Goal: Find specific page/section: Find specific page/section

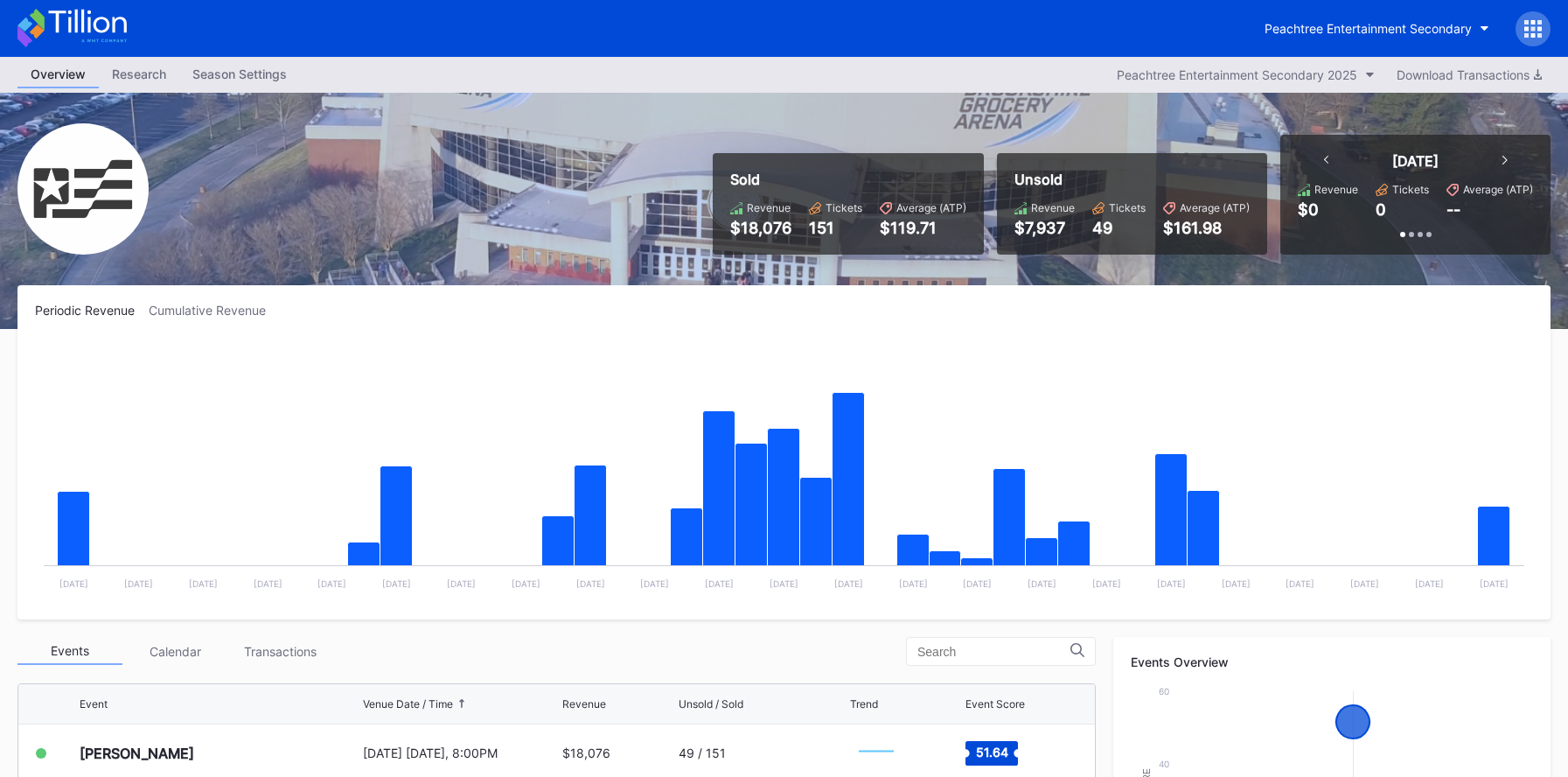
click at [90, 14] on icon at bounding box center [87, 22] width 78 height 24
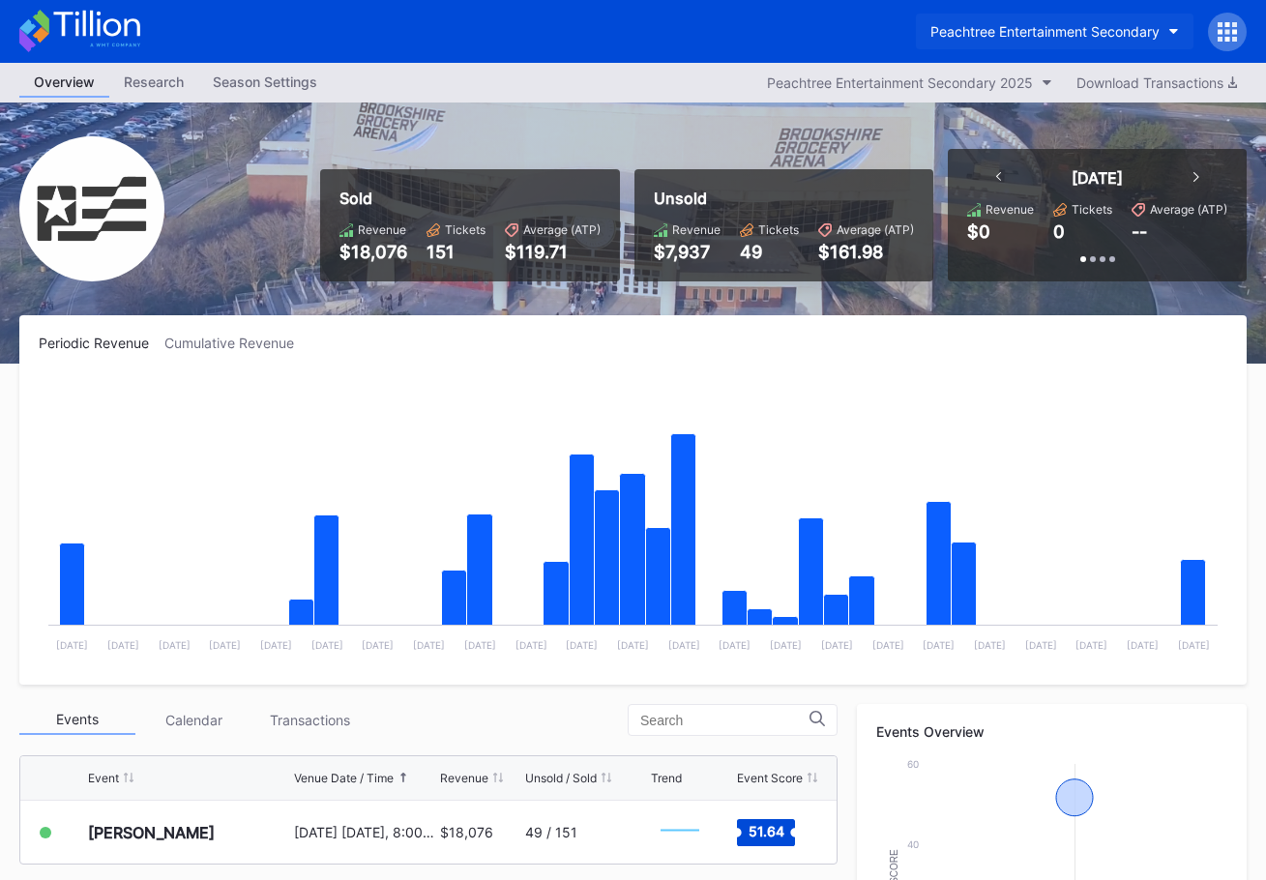
click at [1112, 31] on div "Peachtree Entertainment Secondary" at bounding box center [1045, 31] width 229 height 16
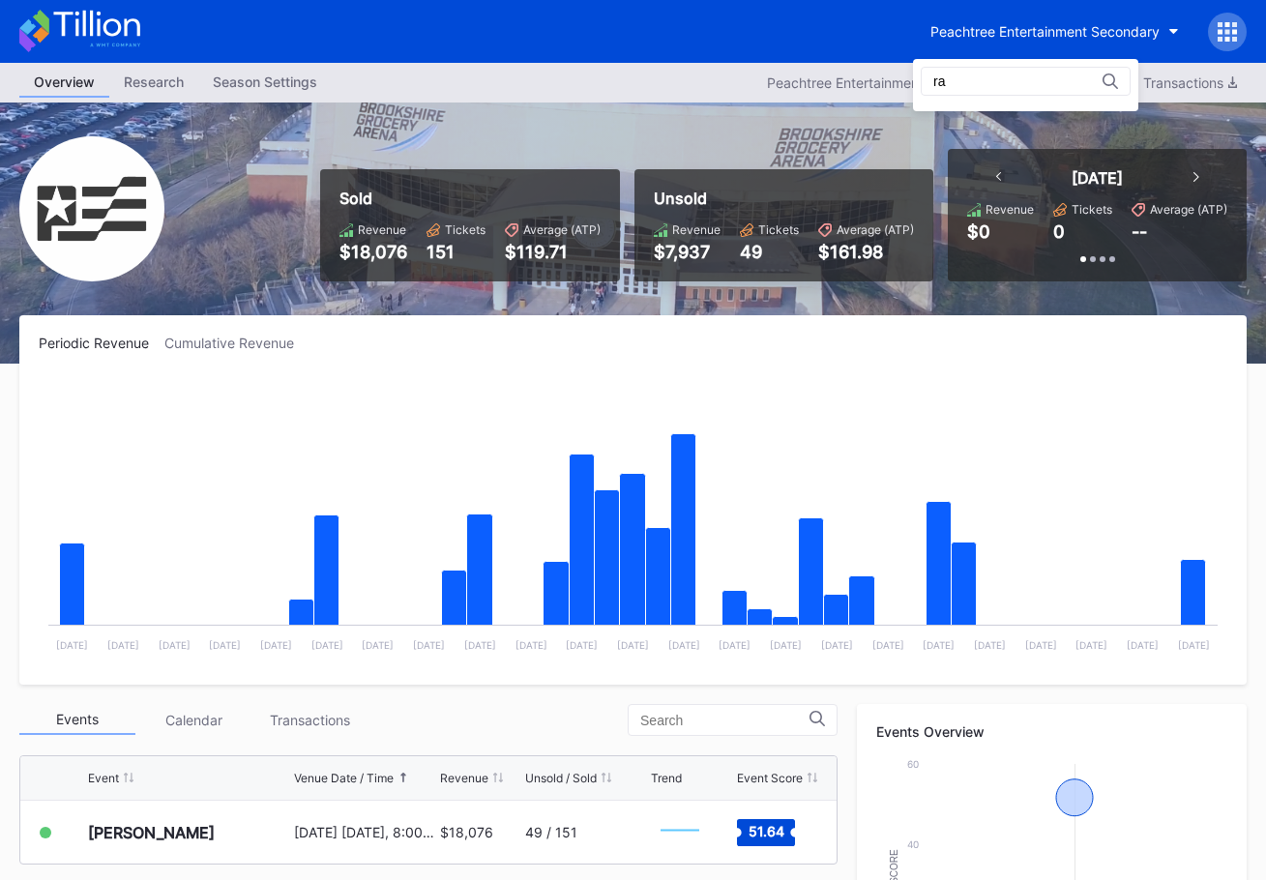
type input "r"
type input "[PERSON_NAME]"
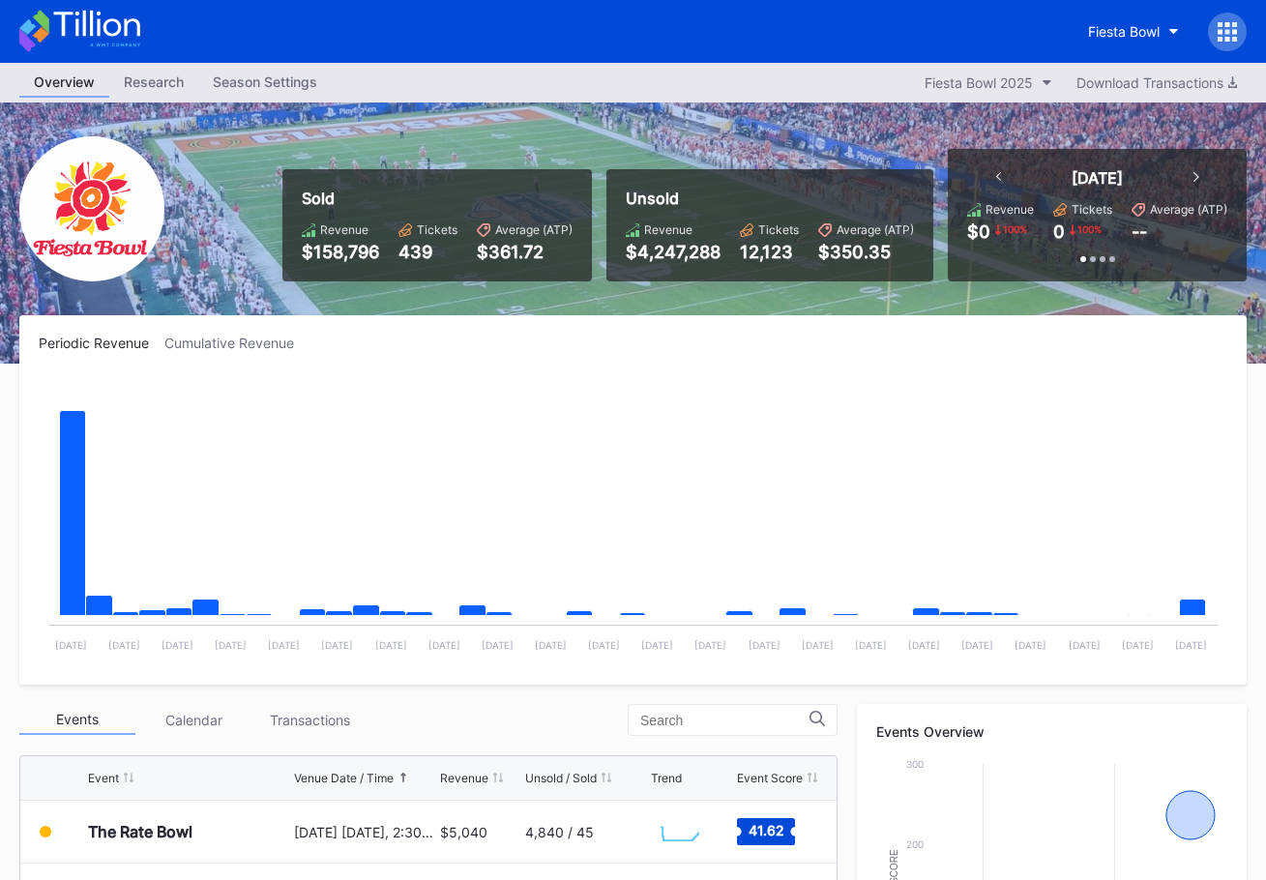
scroll to position [135, 0]
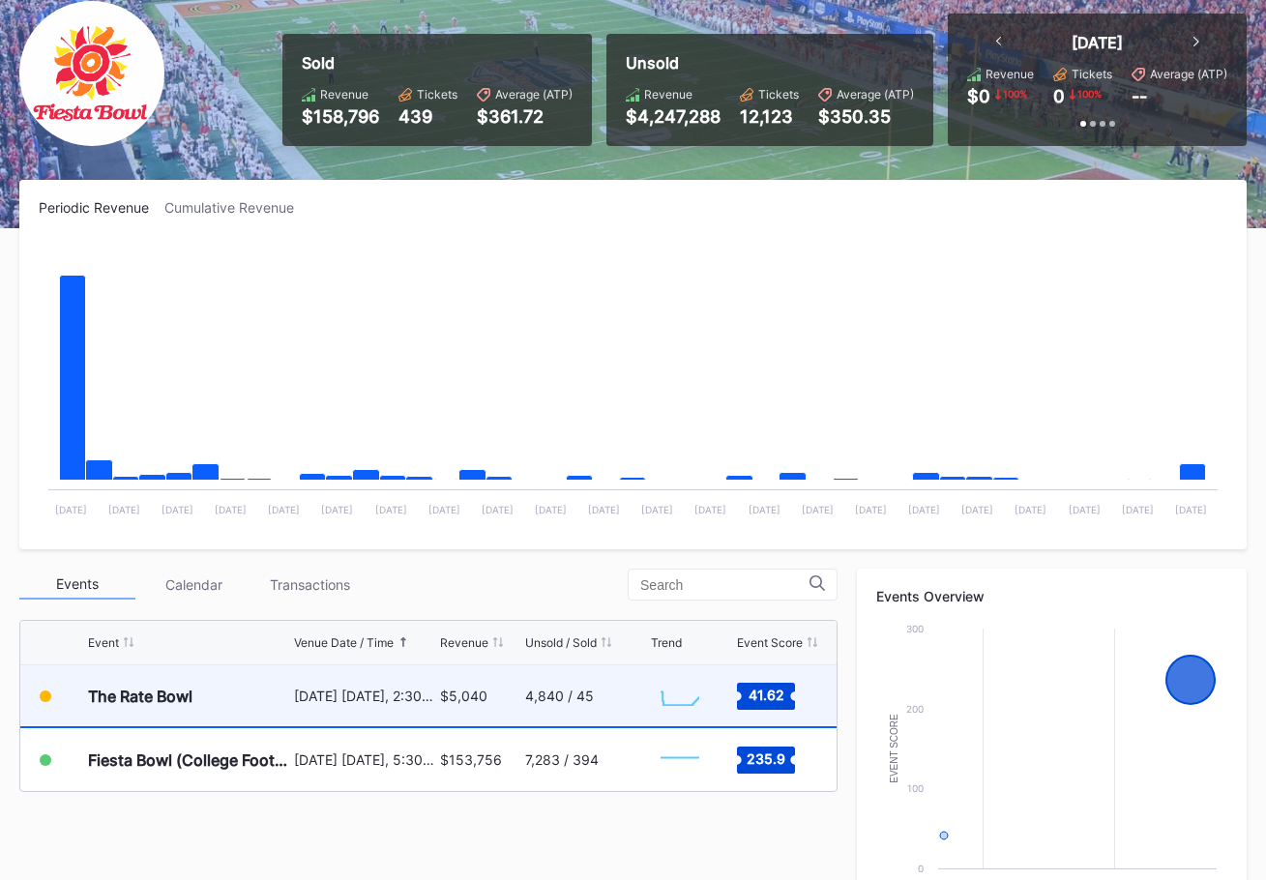
click at [590, 718] on div "4,840 / 45" at bounding box center [585, 696] width 121 height 61
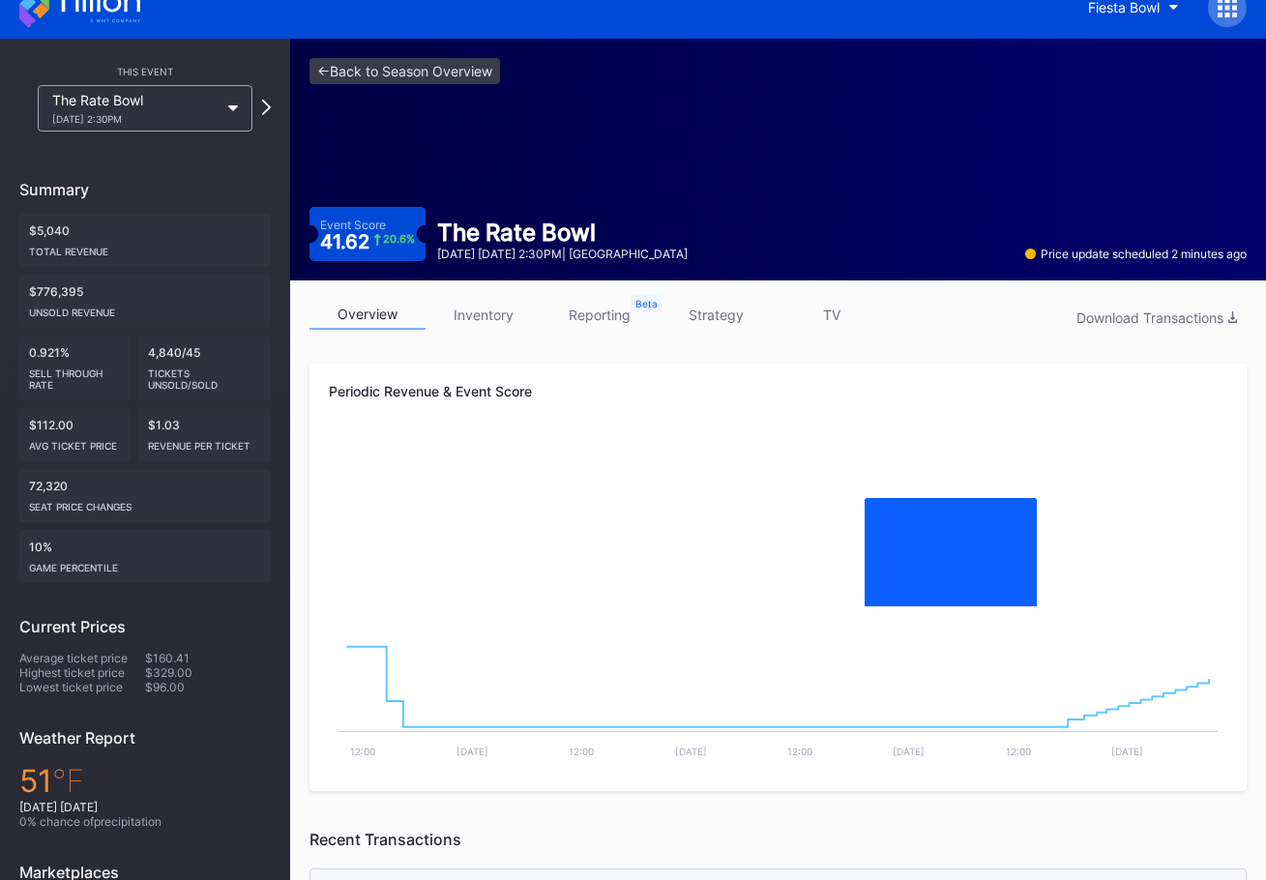
scroll to position [27, 0]
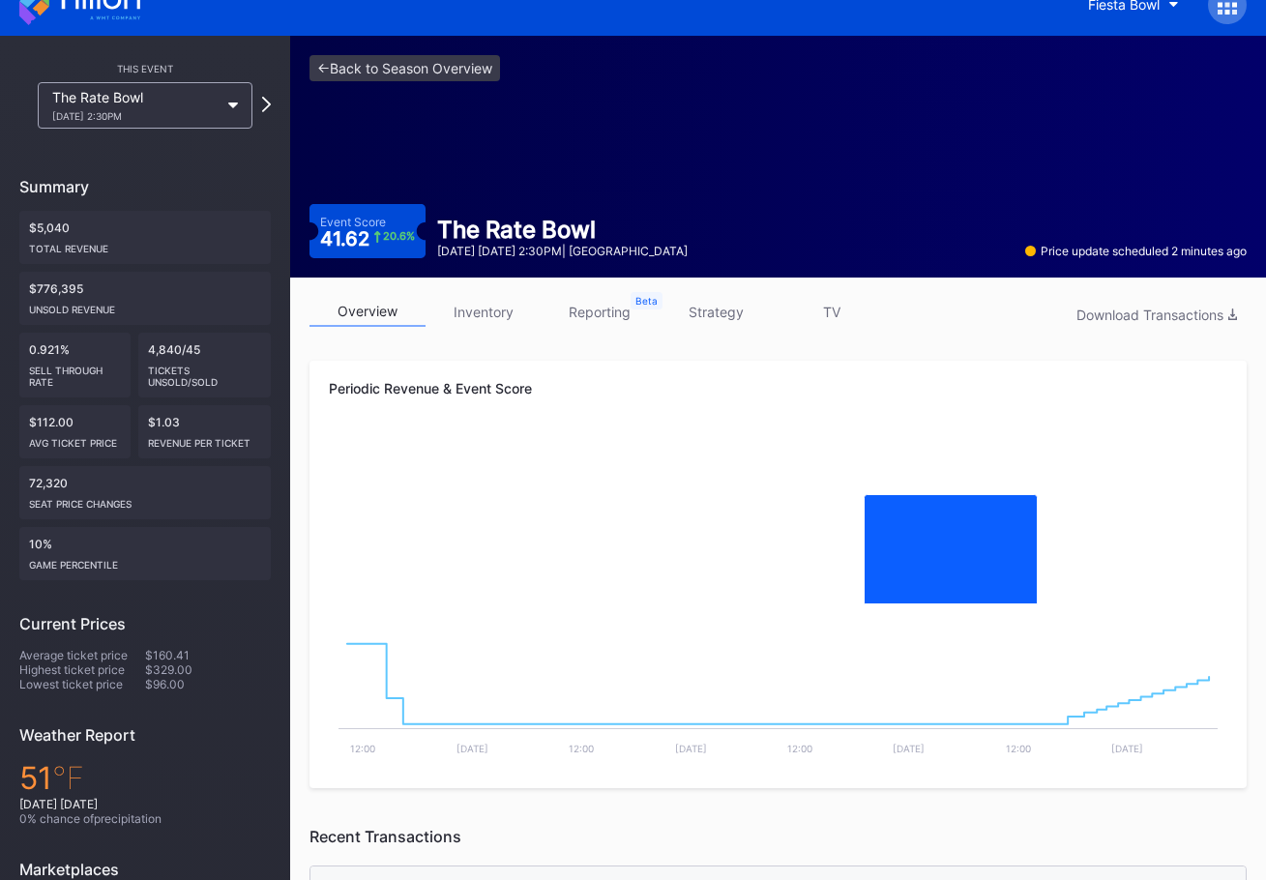
click at [469, 323] on link "inventory" at bounding box center [484, 312] width 116 height 30
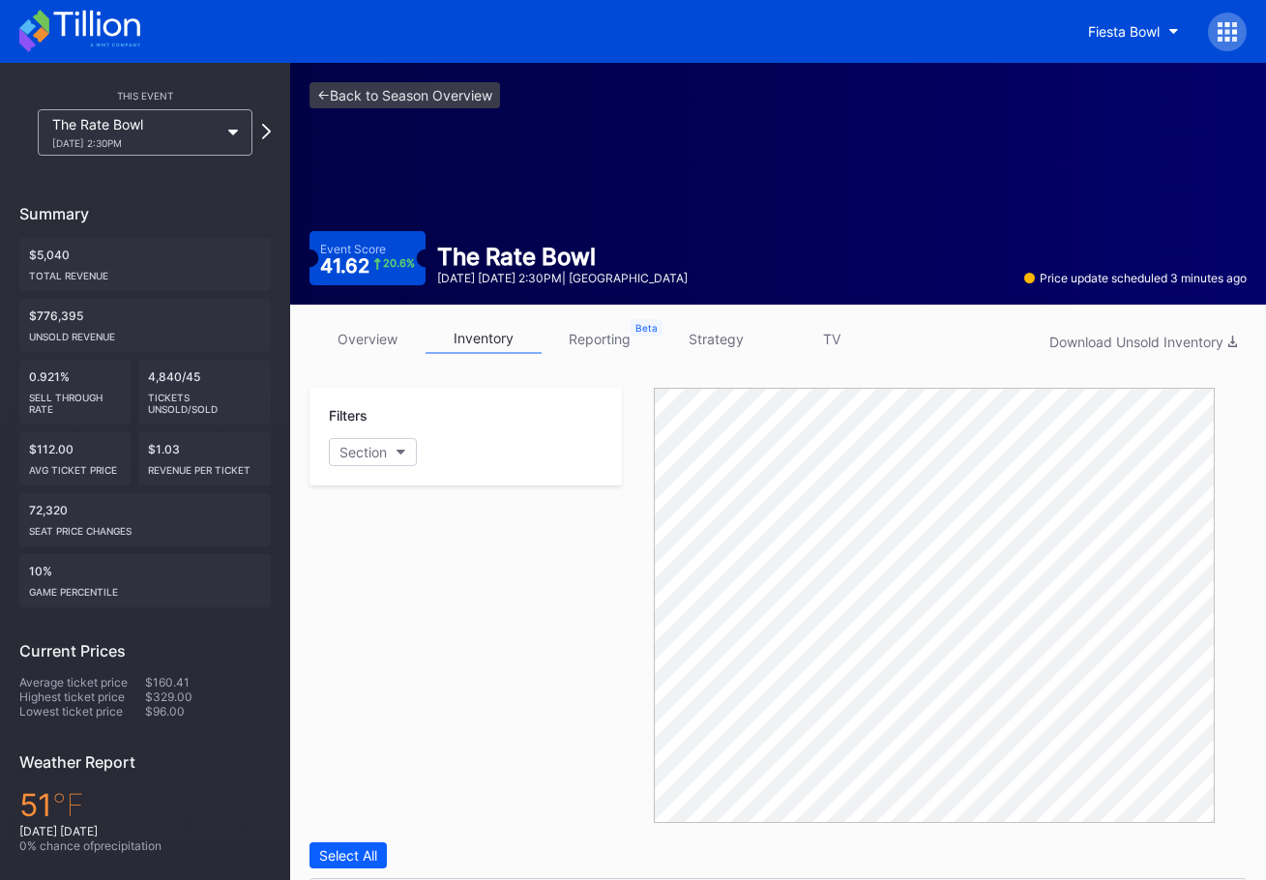
click at [387, 342] on link "overview" at bounding box center [368, 339] width 116 height 30
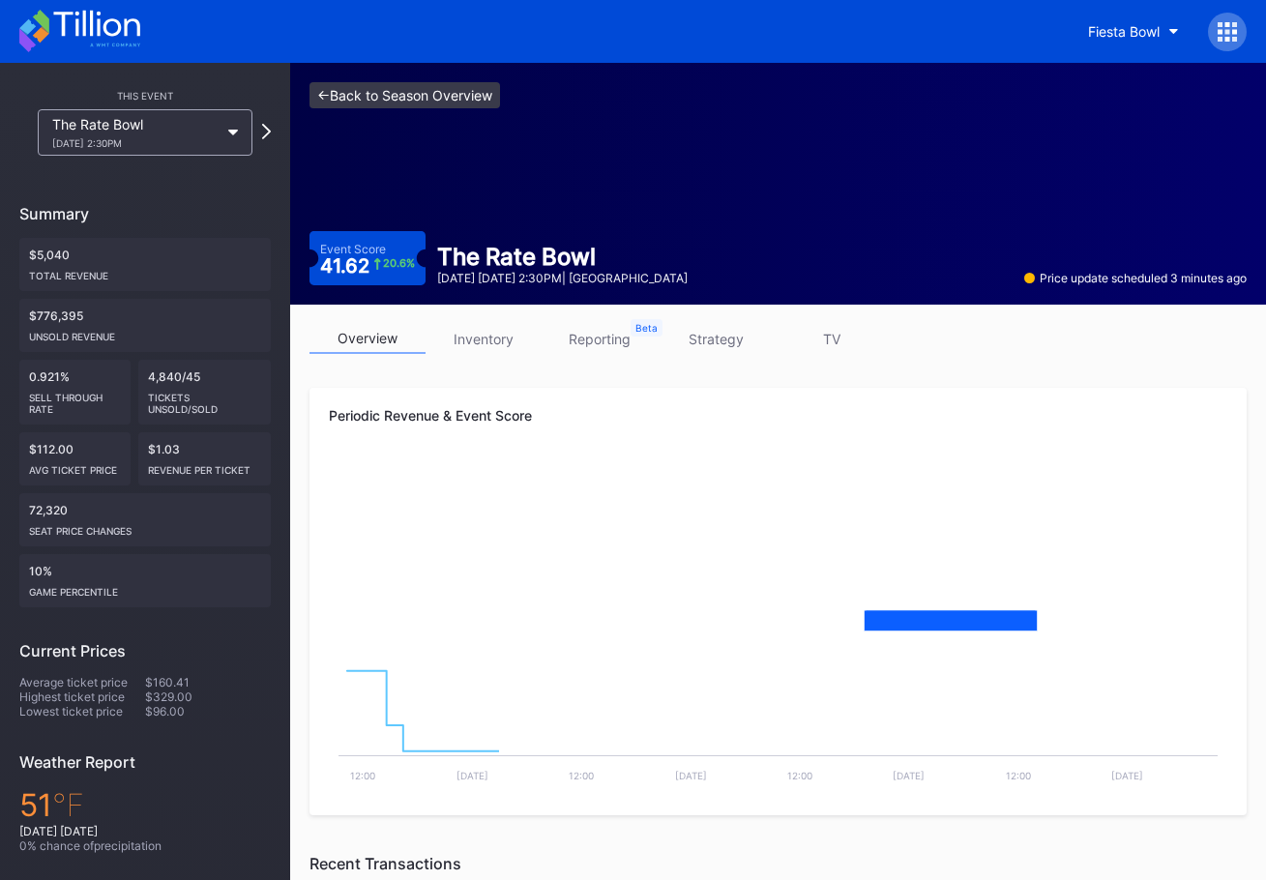
click at [461, 91] on link "<- Back to Season Overview" at bounding box center [405, 95] width 191 height 26
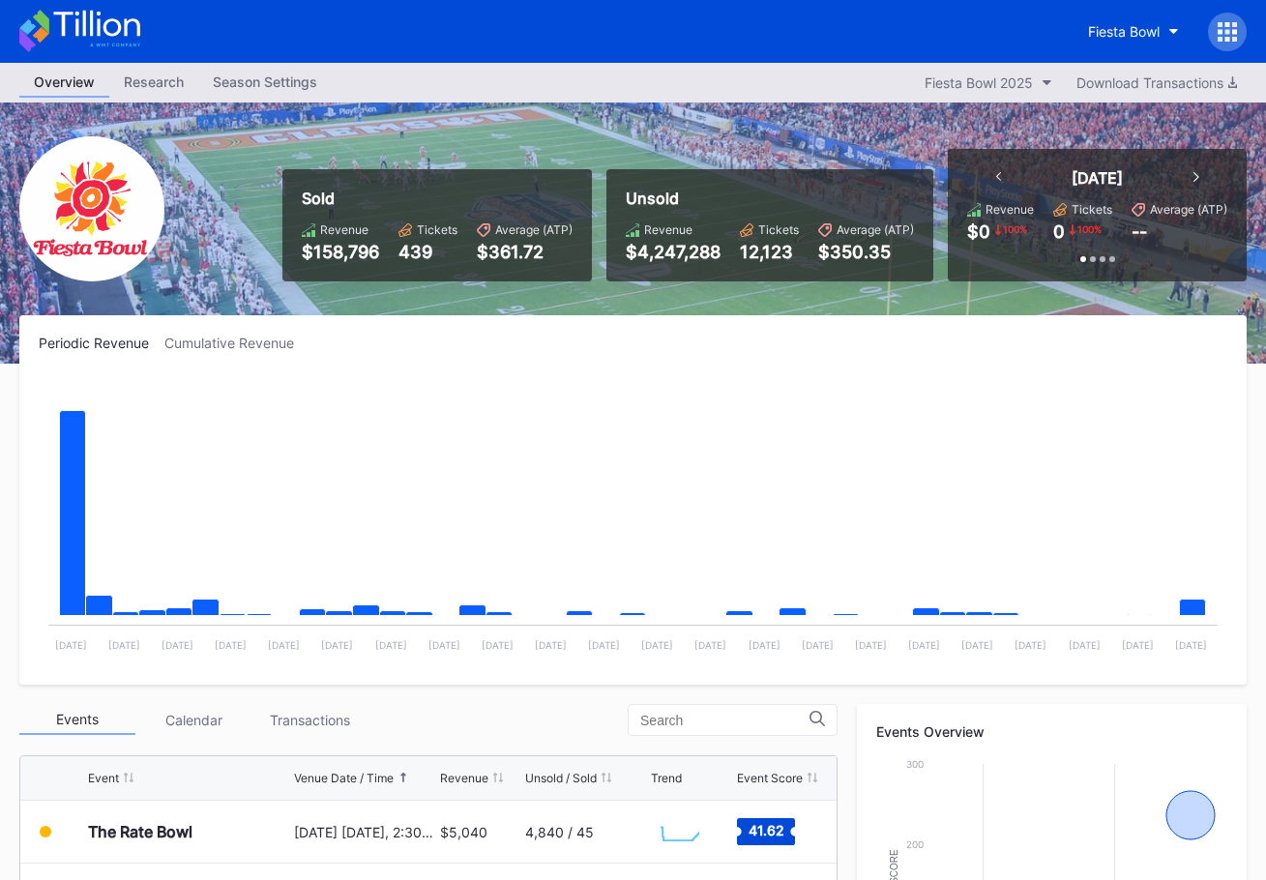
click at [102, 24] on icon at bounding box center [79, 31] width 121 height 43
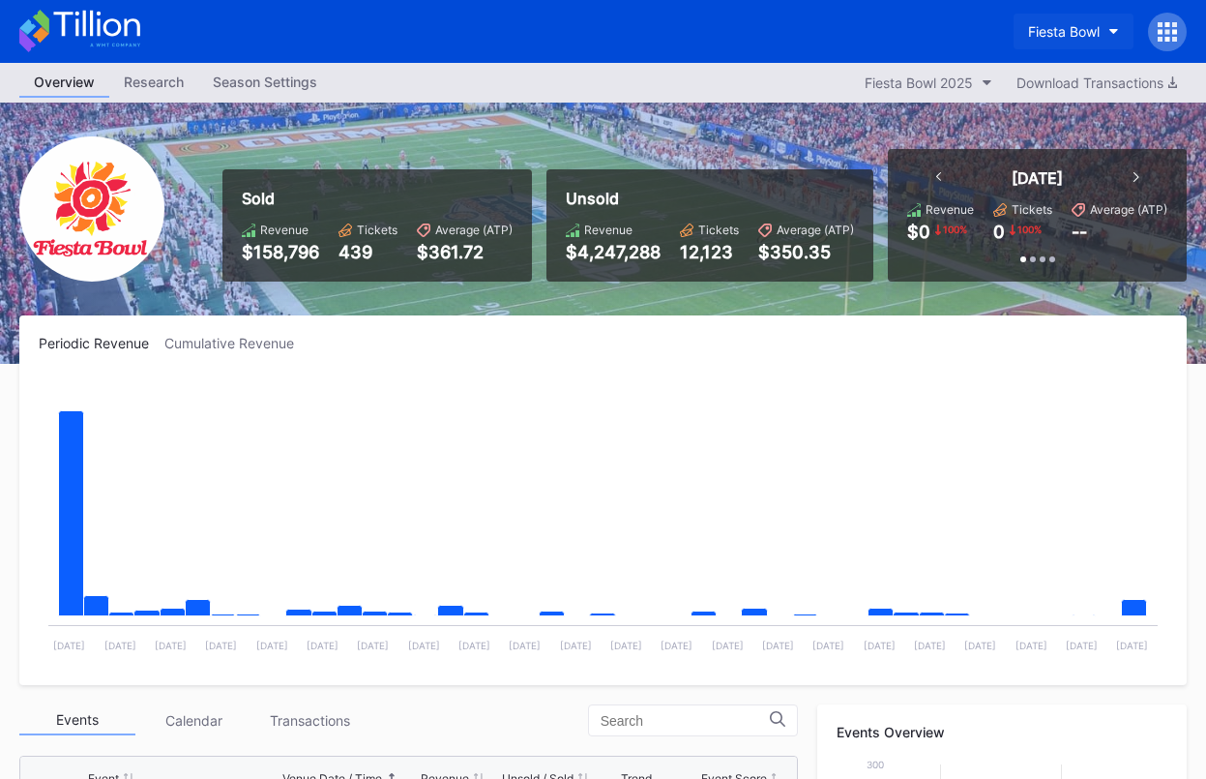
click at [1035, 32] on div "Fiesta Bowl" at bounding box center [1064, 31] width 72 height 16
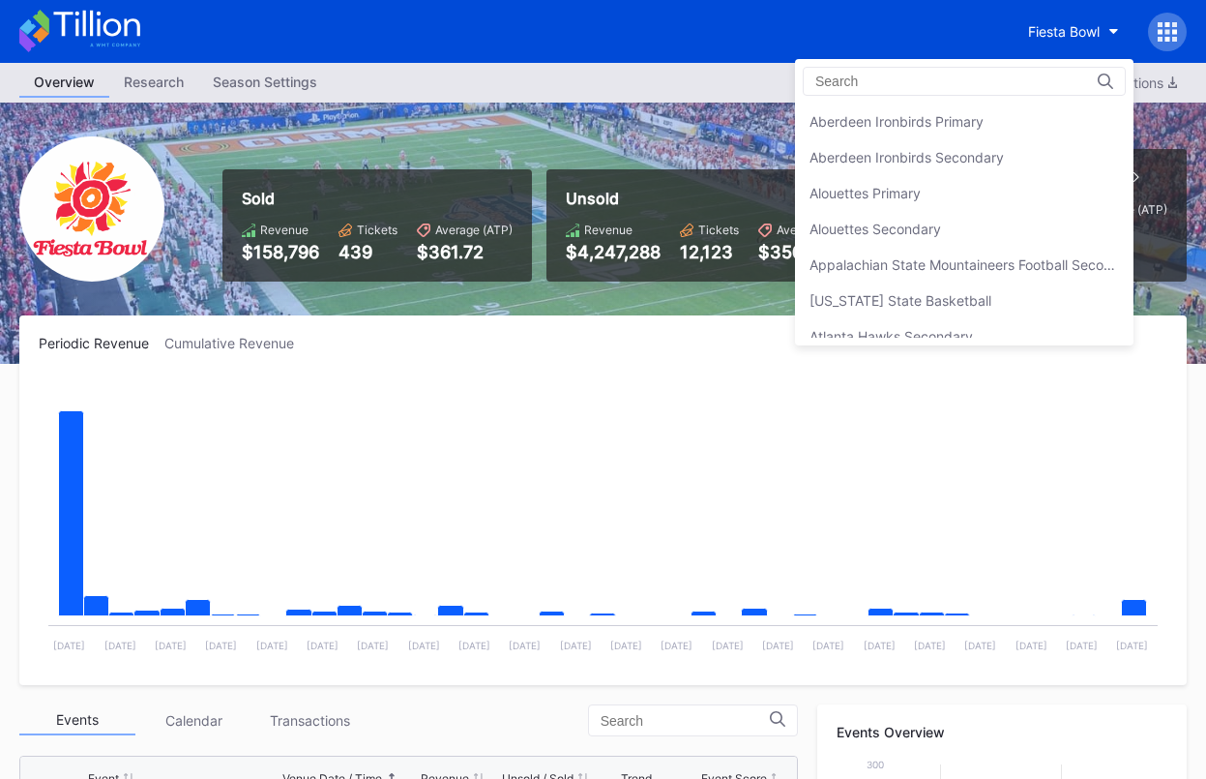
scroll to position [2112, 0]
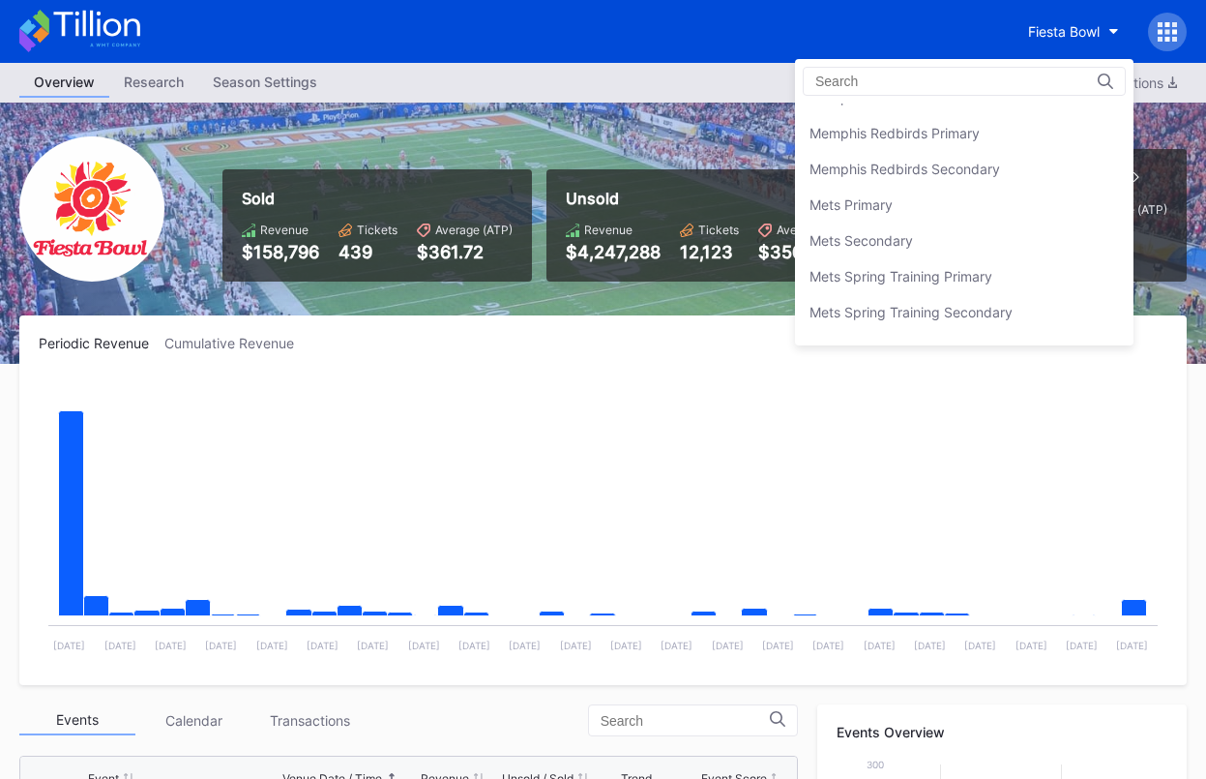
click at [991, 225] on div "Aberdeen Ironbirds Primary Aberdeen Ironbirds Secondary Alouettes Primary Aloue…" at bounding box center [964, 221] width 339 height 234
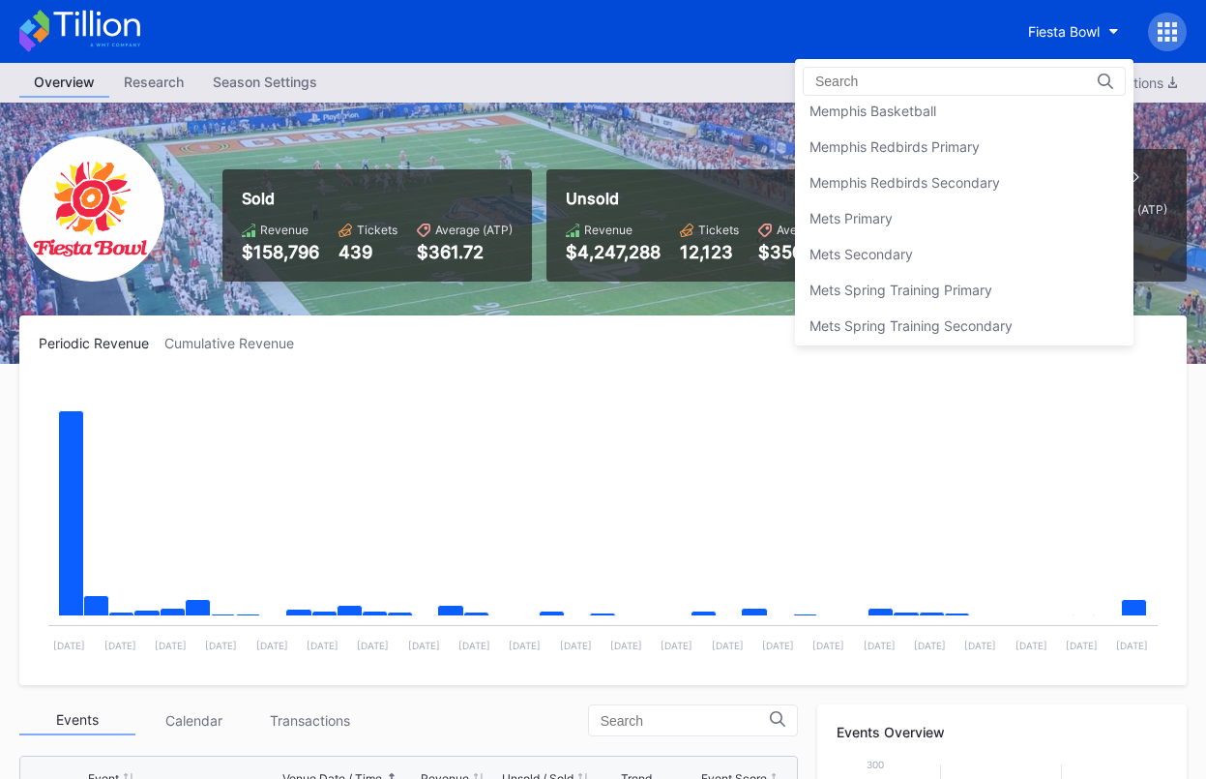
scroll to position [2909, 0]
click at [987, 248] on div "Mets Secondary" at bounding box center [964, 255] width 339 height 36
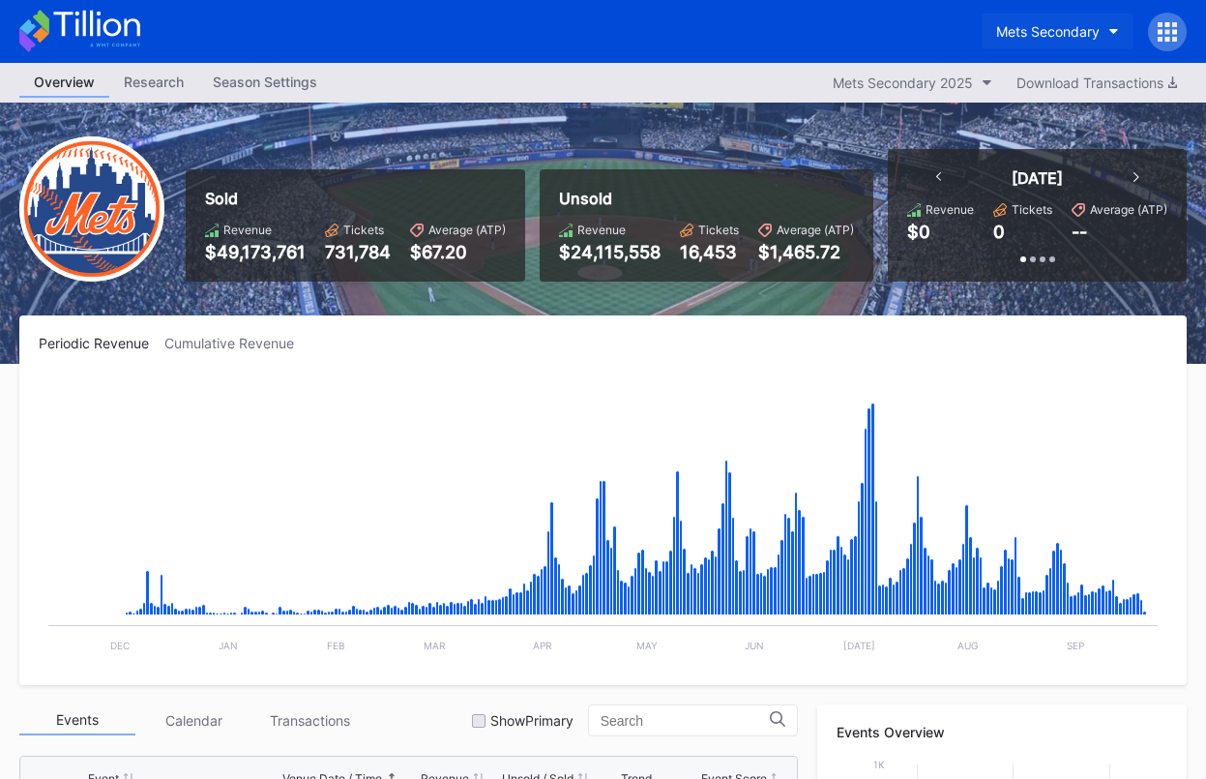
click at [1063, 19] on button "Mets Secondary" at bounding box center [1058, 32] width 152 height 36
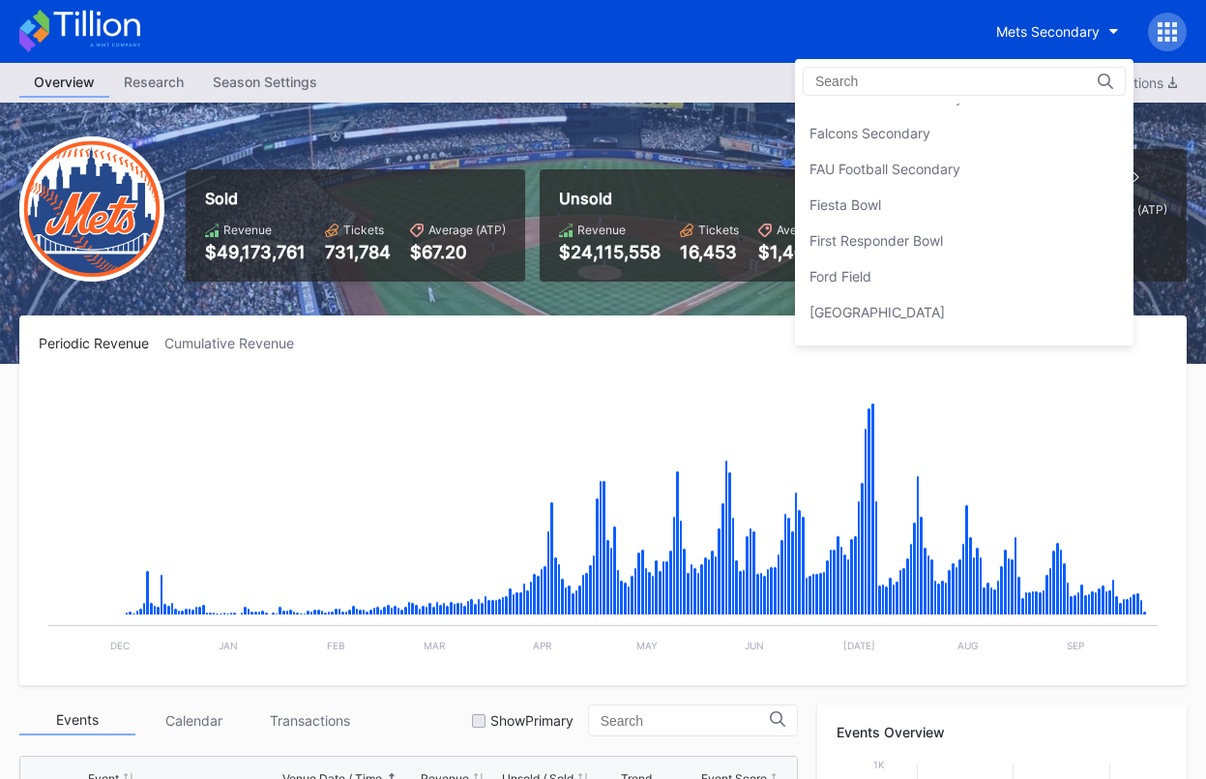
scroll to position [2024, 0]
click at [1010, 202] on div "Fiesta Bowl" at bounding box center [964, 210] width 339 height 36
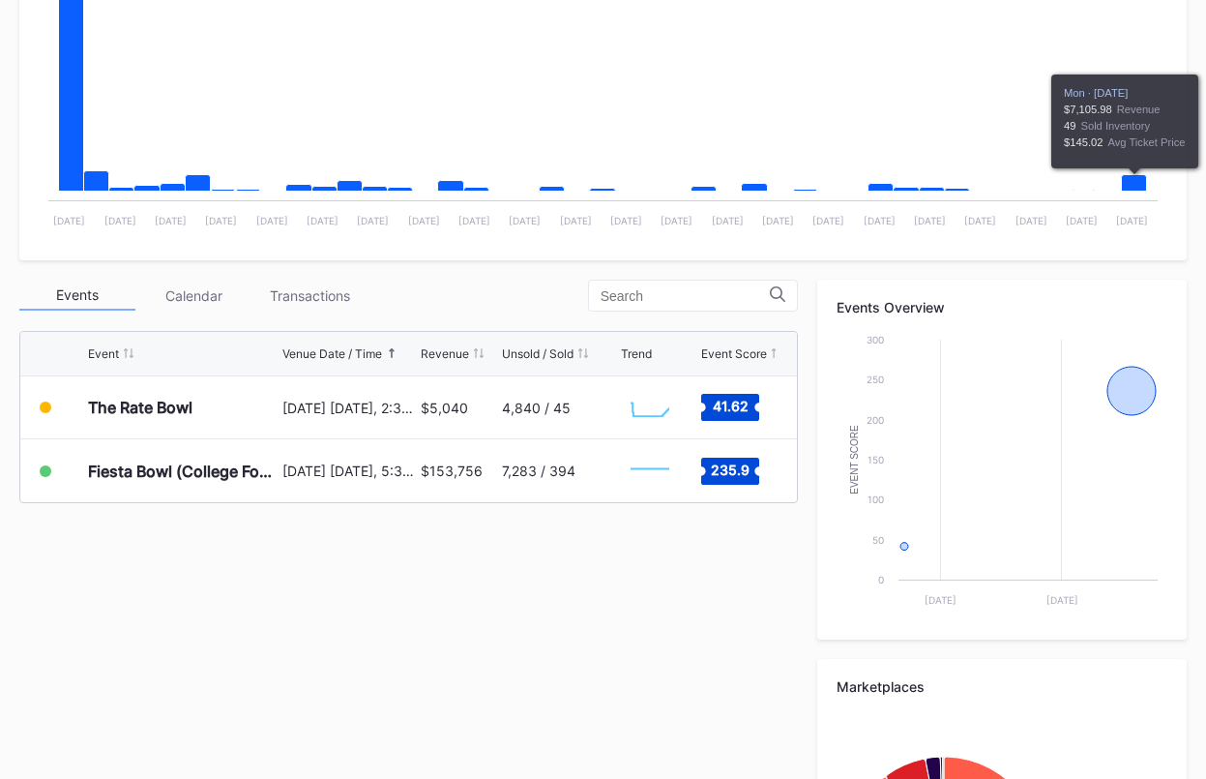
scroll to position [543, 0]
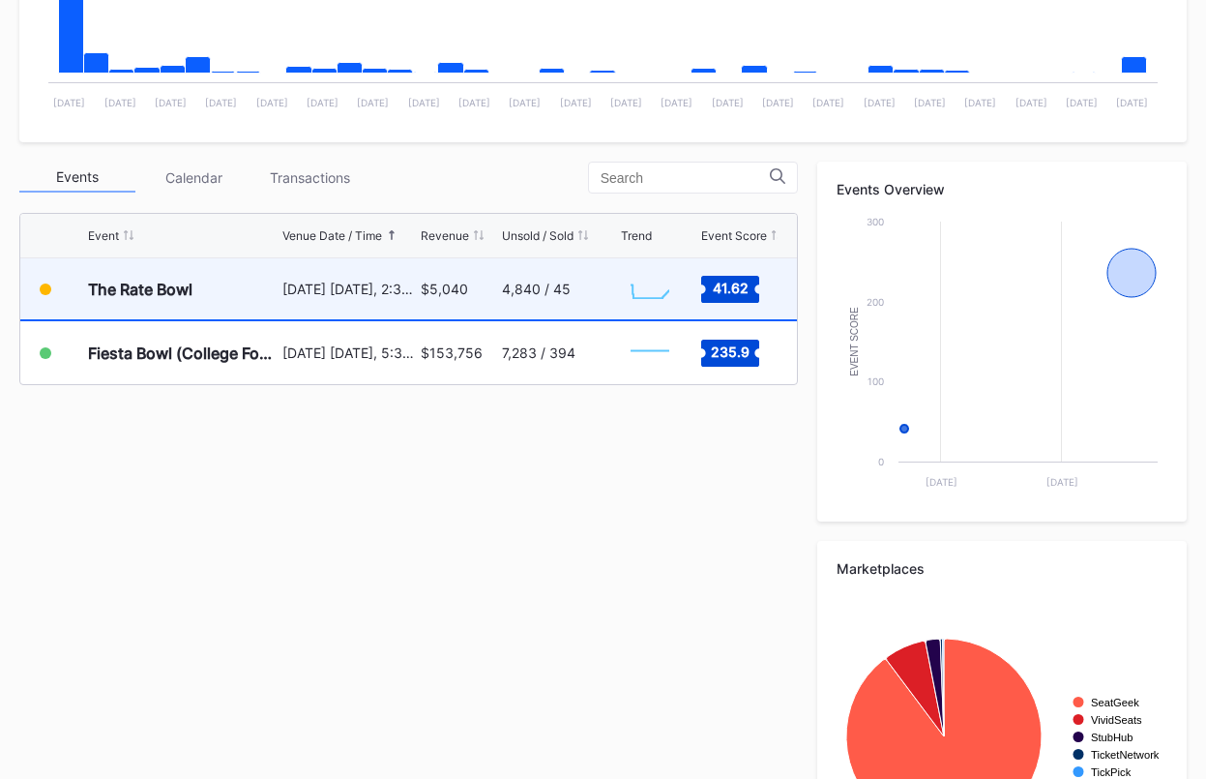
click at [515, 294] on div "4,840 / 45" at bounding box center [536, 289] width 69 height 16
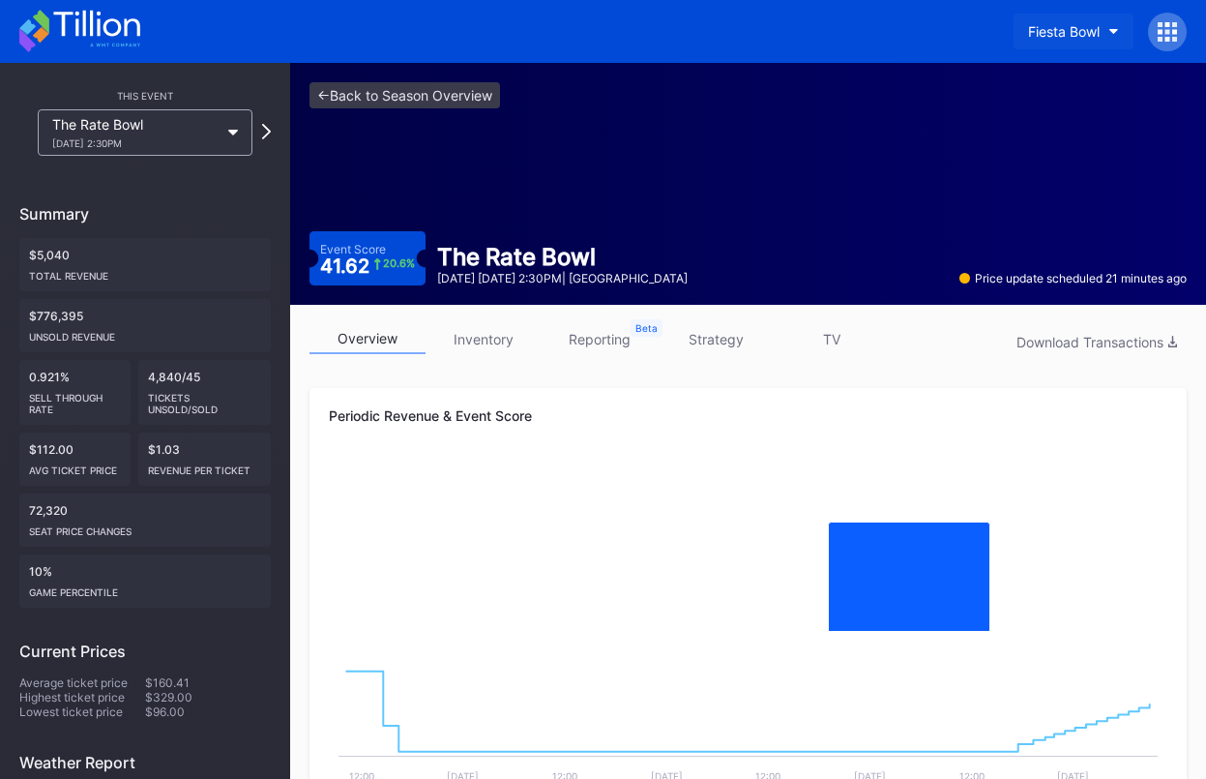
click at [1082, 30] on div "Fiesta Bowl" at bounding box center [1064, 31] width 72 height 16
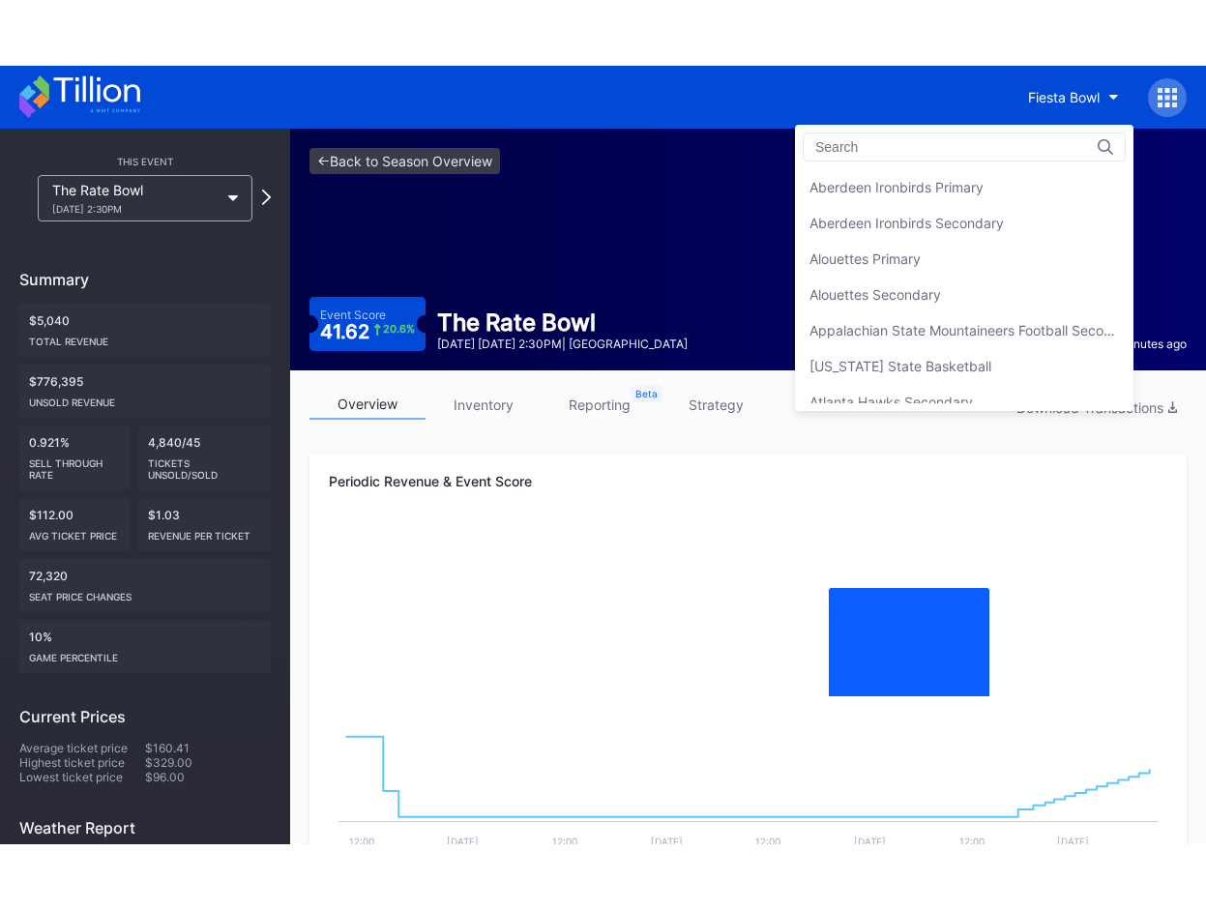
scroll to position [2112, 0]
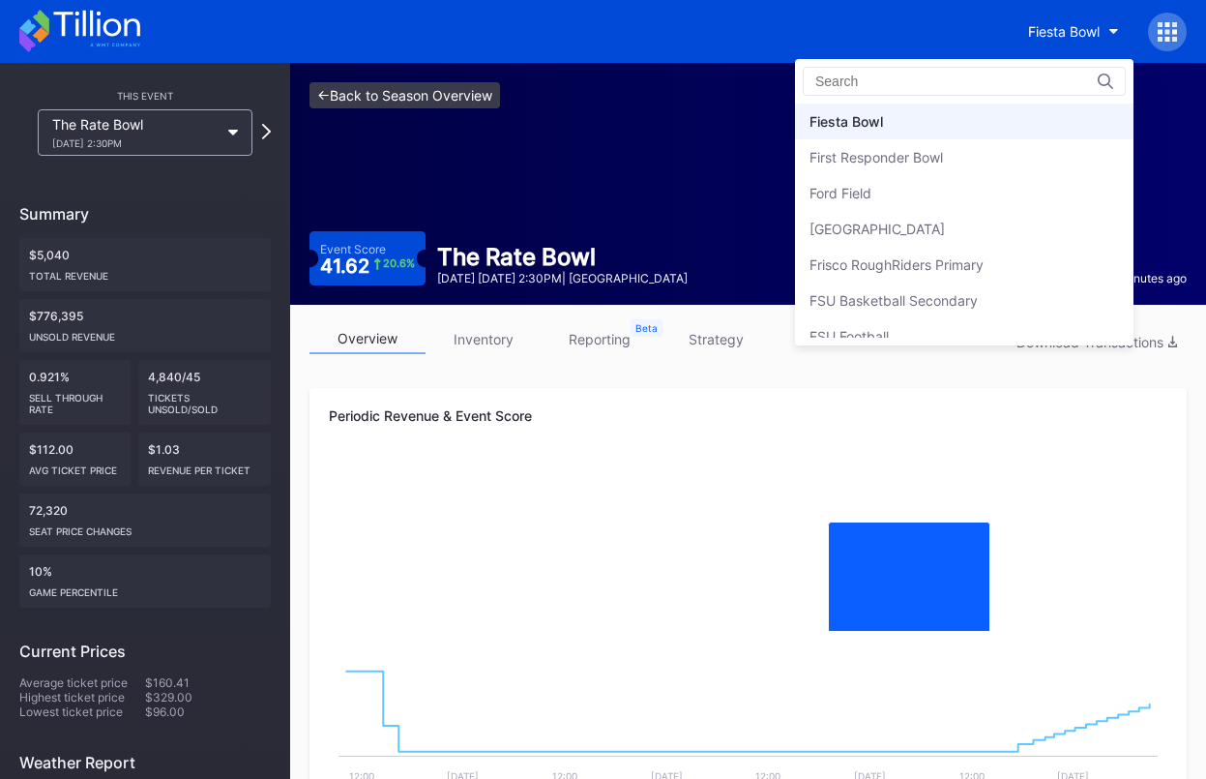
drag, startPoint x: 501, startPoint y: 78, endPoint x: 454, endPoint y: 91, distance: 49.0
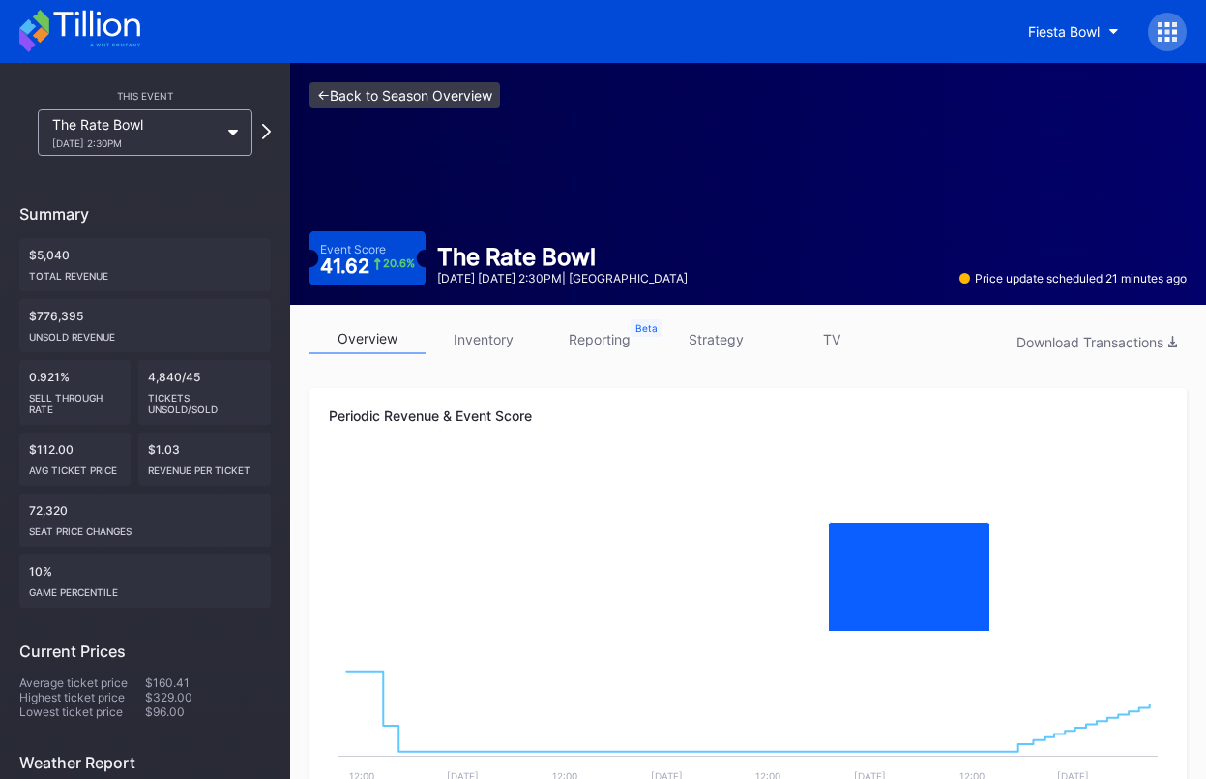
click at [454, 91] on link "<- Back to Season Overview" at bounding box center [405, 95] width 191 height 26
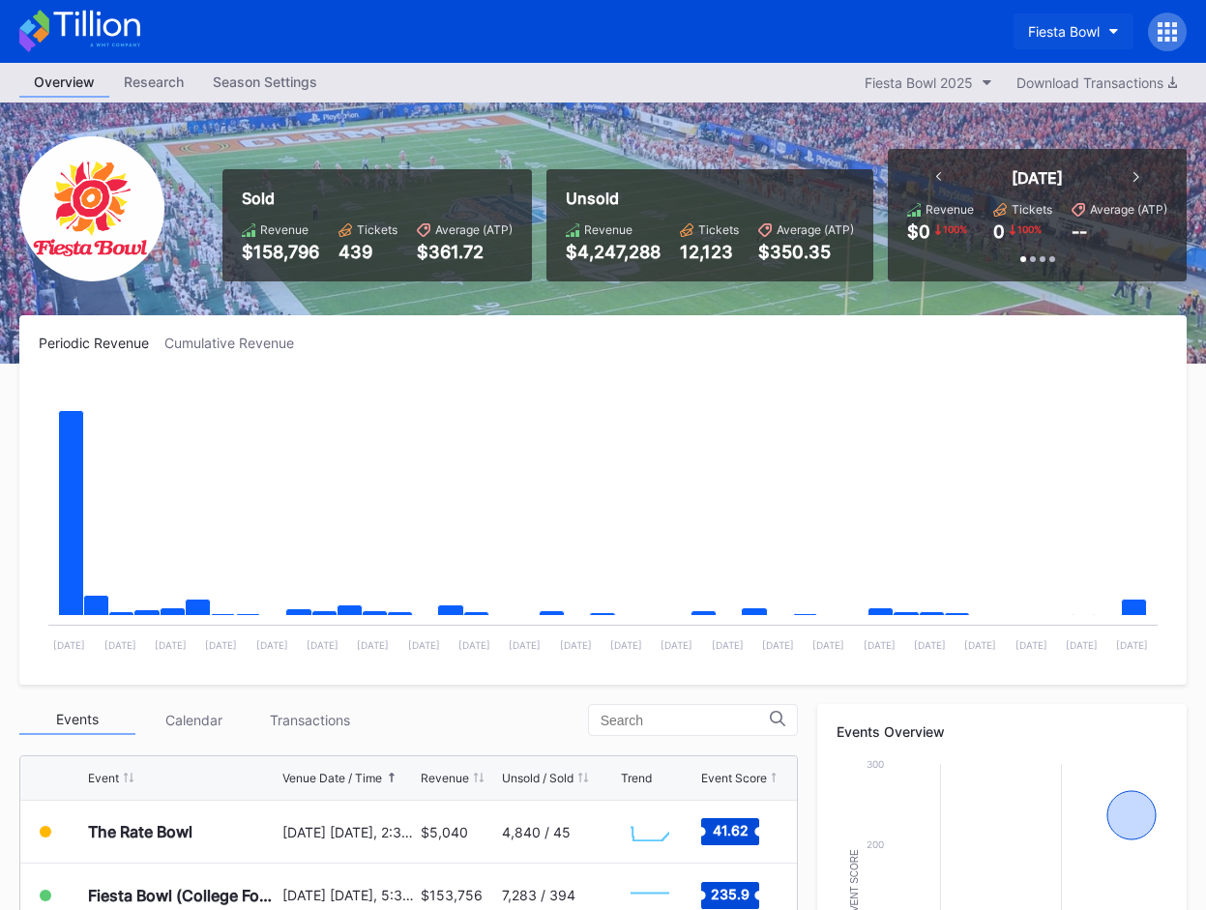
click at [1024, 28] on button "Fiesta Bowl" at bounding box center [1074, 32] width 120 height 36
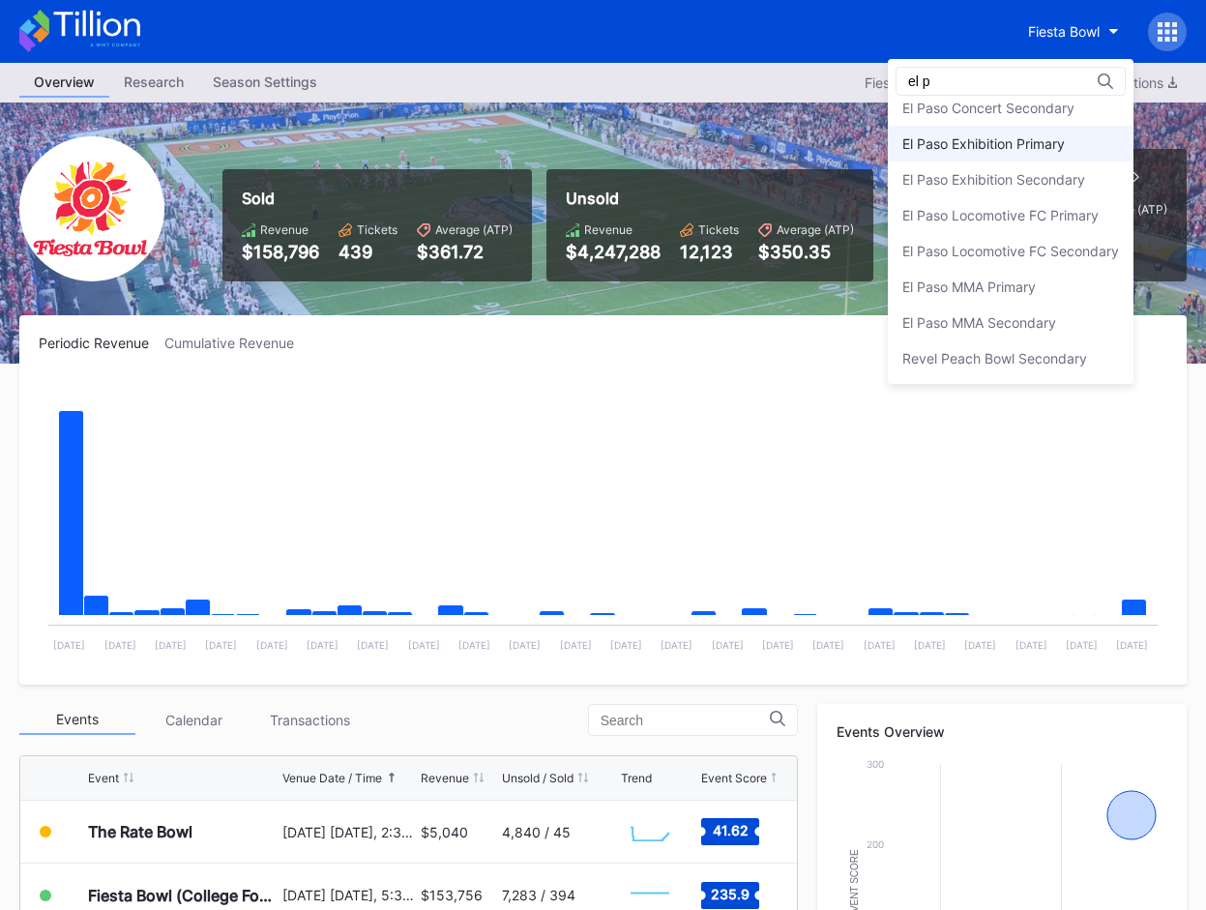
scroll to position [82, 0]
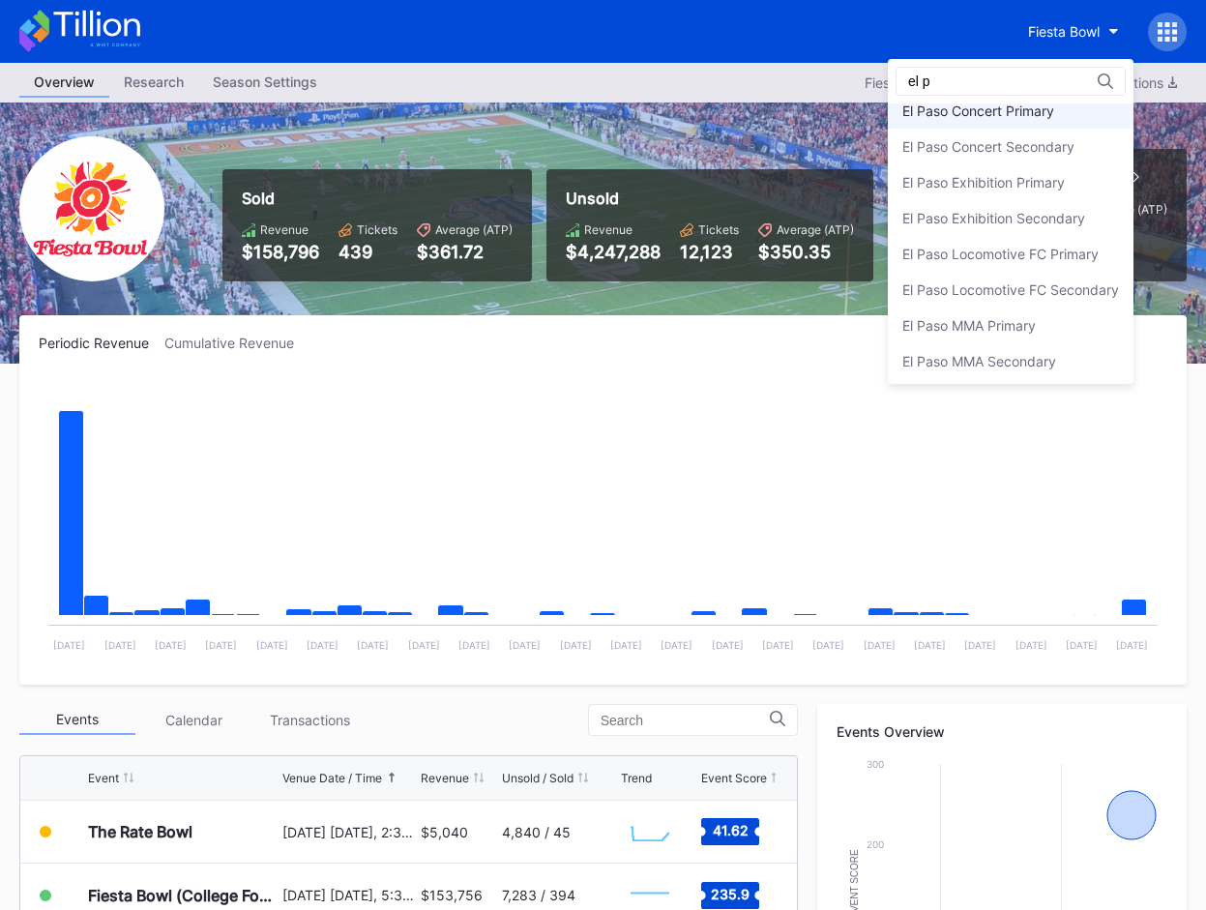
type input "el p"
click at [1032, 121] on div "El Paso Concert Primary" at bounding box center [1011, 111] width 246 height 36
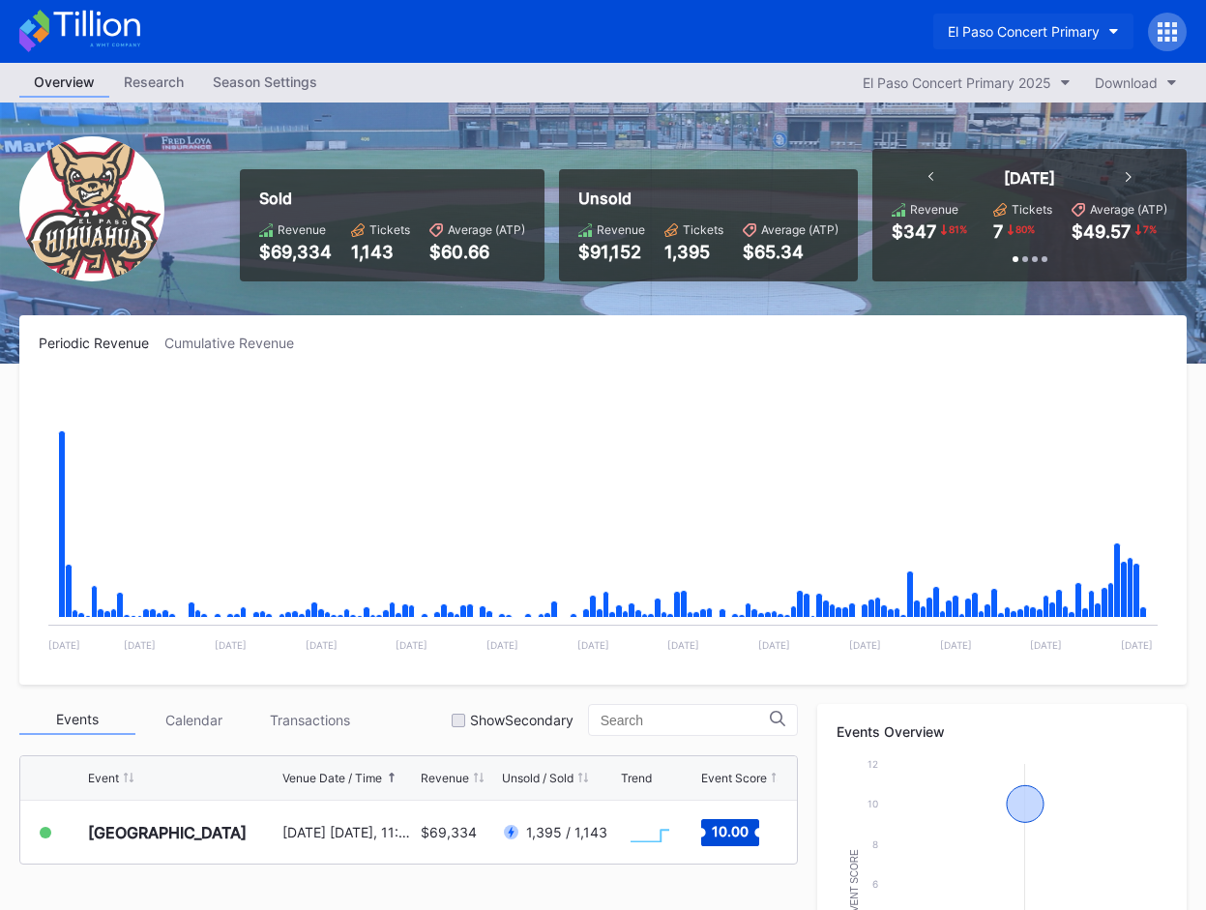
click at [1034, 32] on div "El Paso Concert Primary" at bounding box center [1024, 31] width 152 height 16
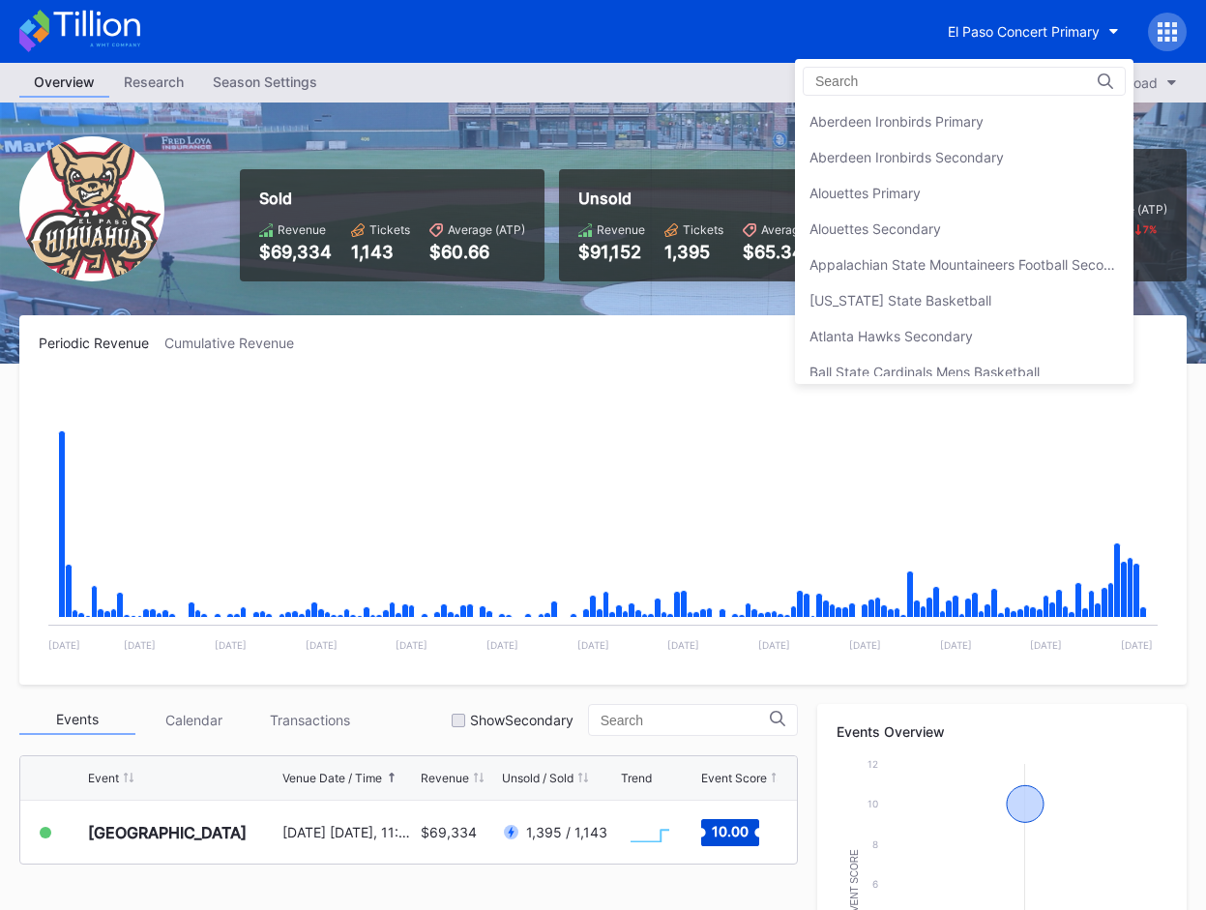
scroll to position [1754, 0]
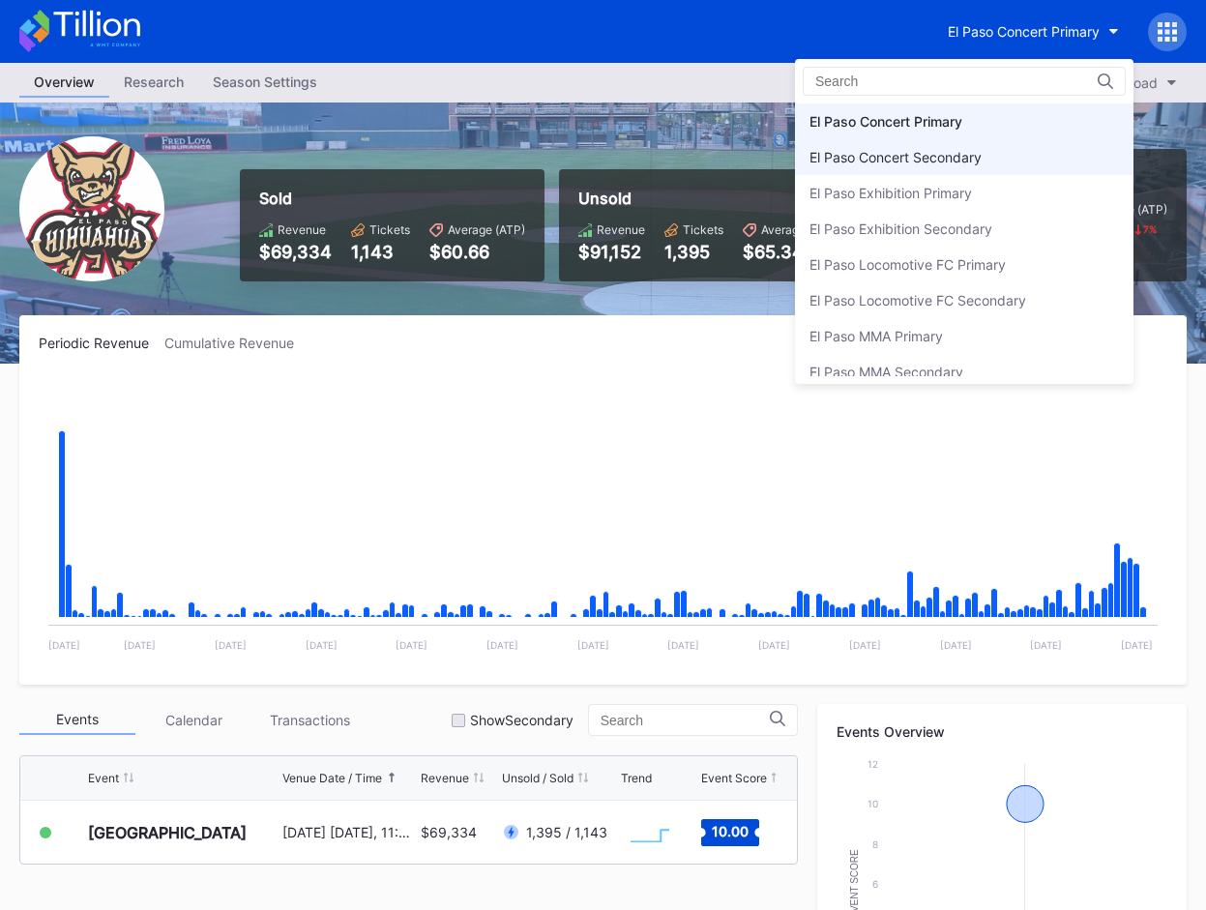
click at [1020, 158] on div "El Paso Concert Secondary" at bounding box center [964, 157] width 339 height 36
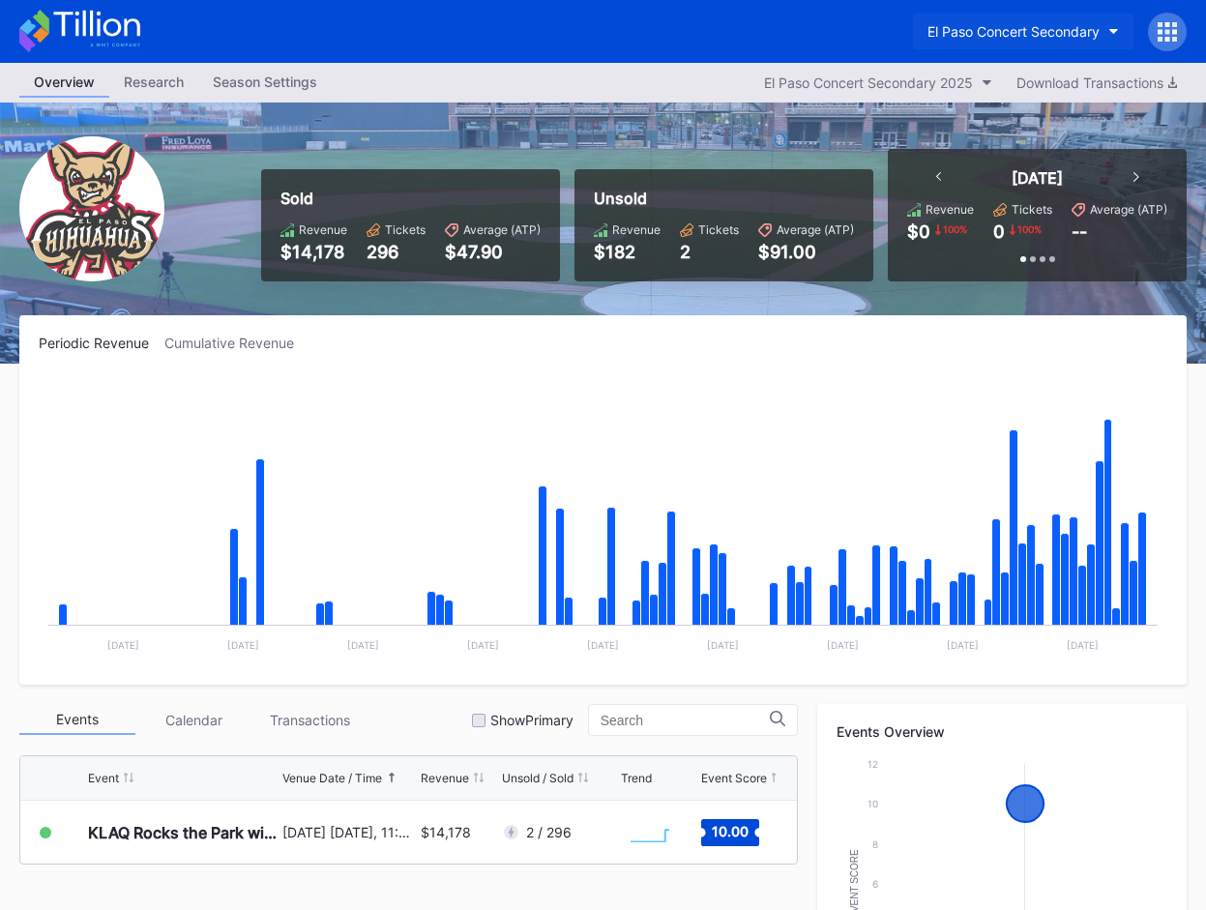
click at [1047, 36] on div "El Paso Concert Secondary" at bounding box center [1014, 31] width 172 height 16
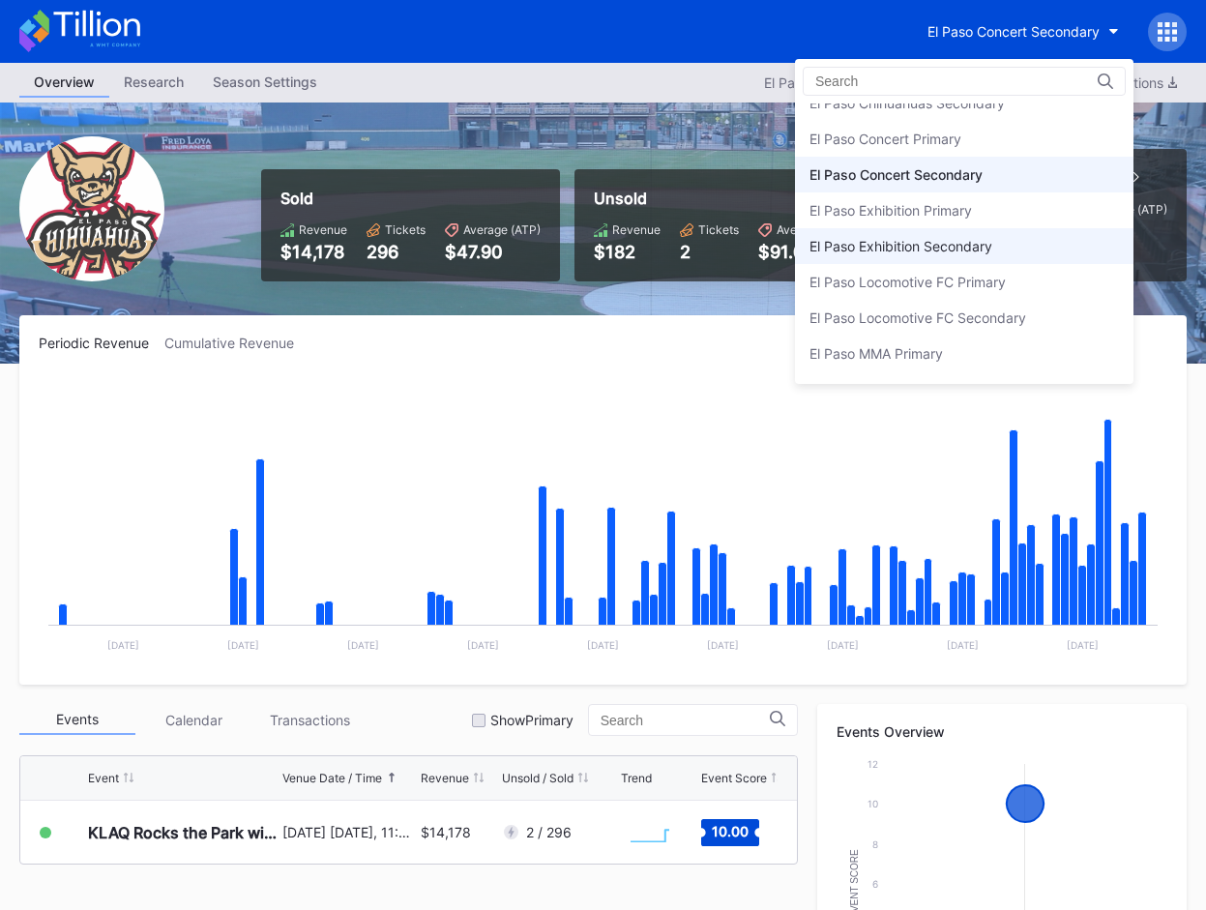
scroll to position [1735, 0]
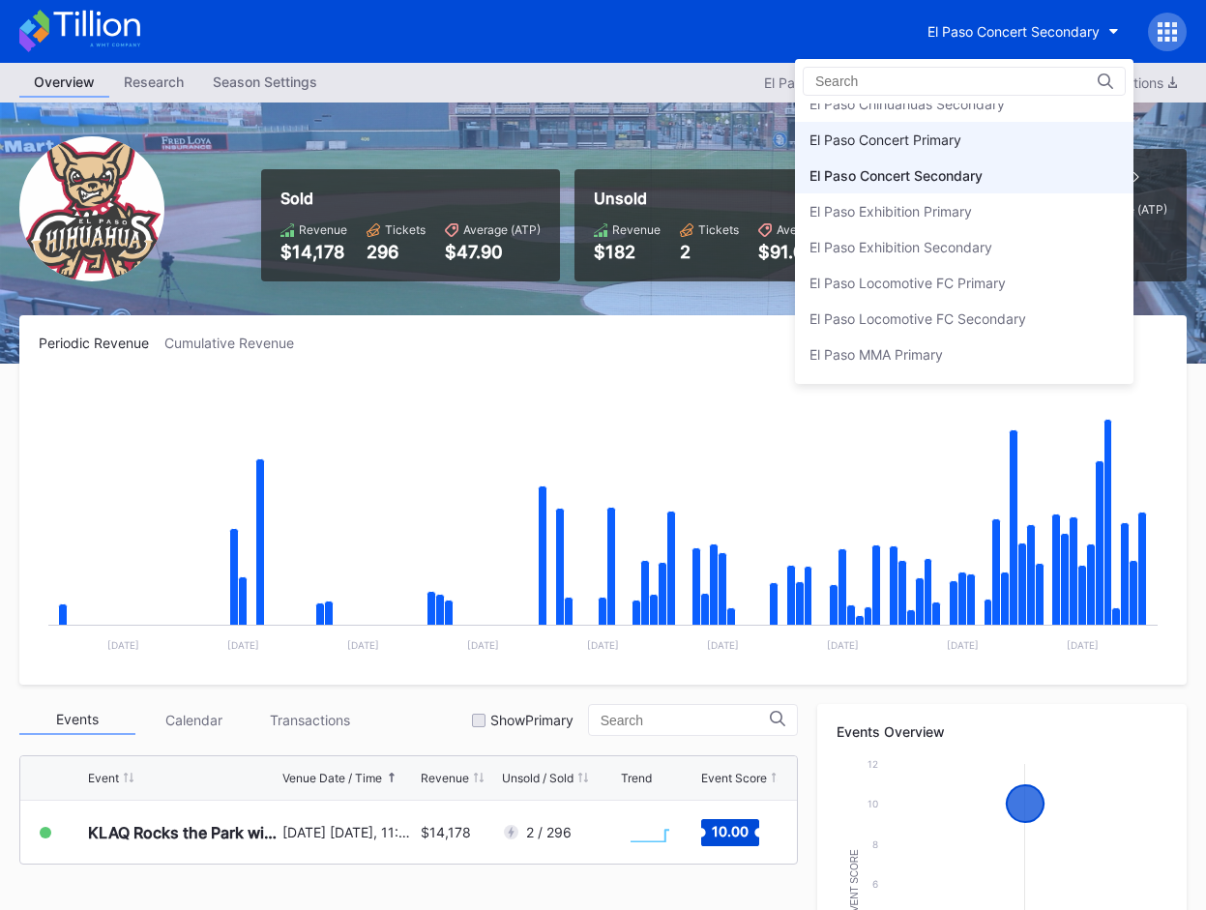
click at [999, 142] on div "El Paso Concert Primary" at bounding box center [964, 140] width 339 height 36
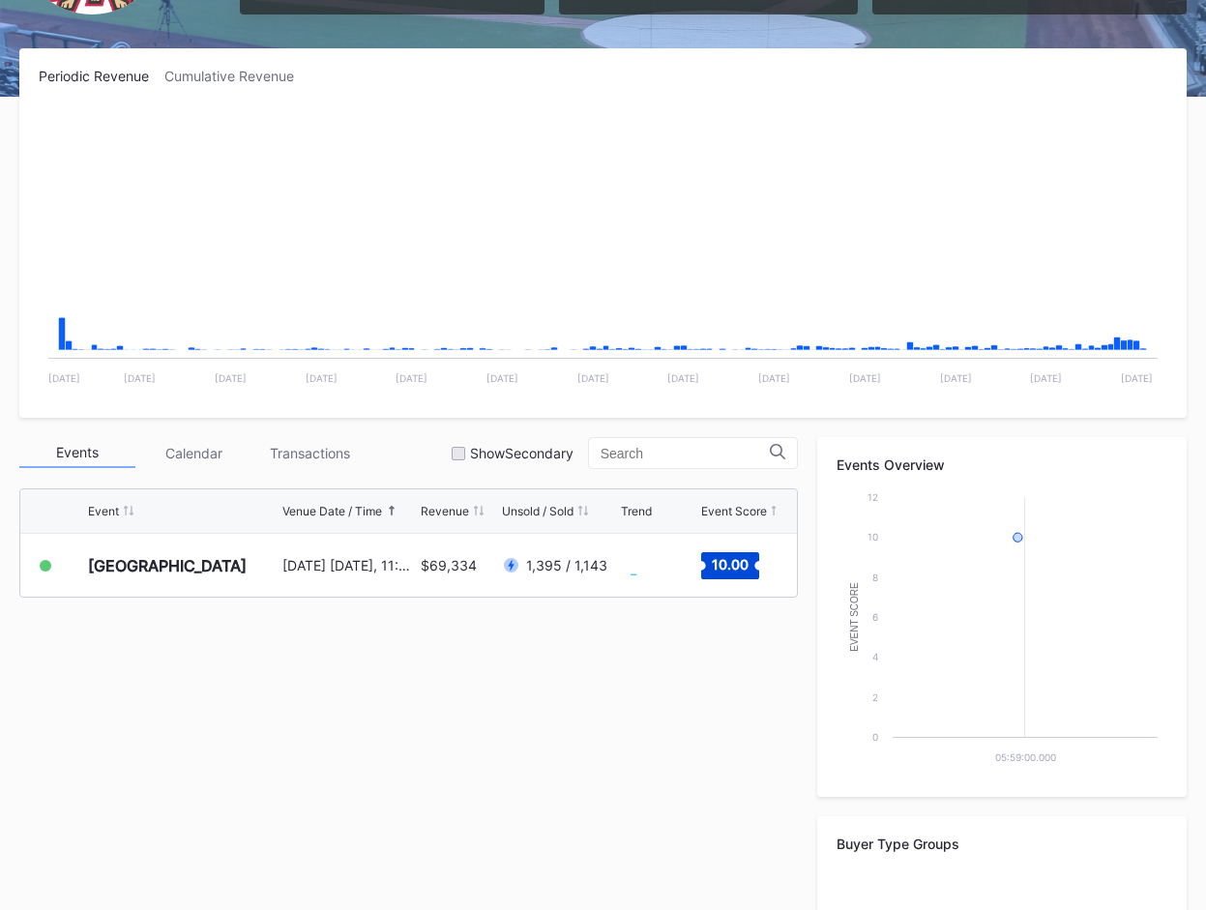
scroll to position [552, 0]
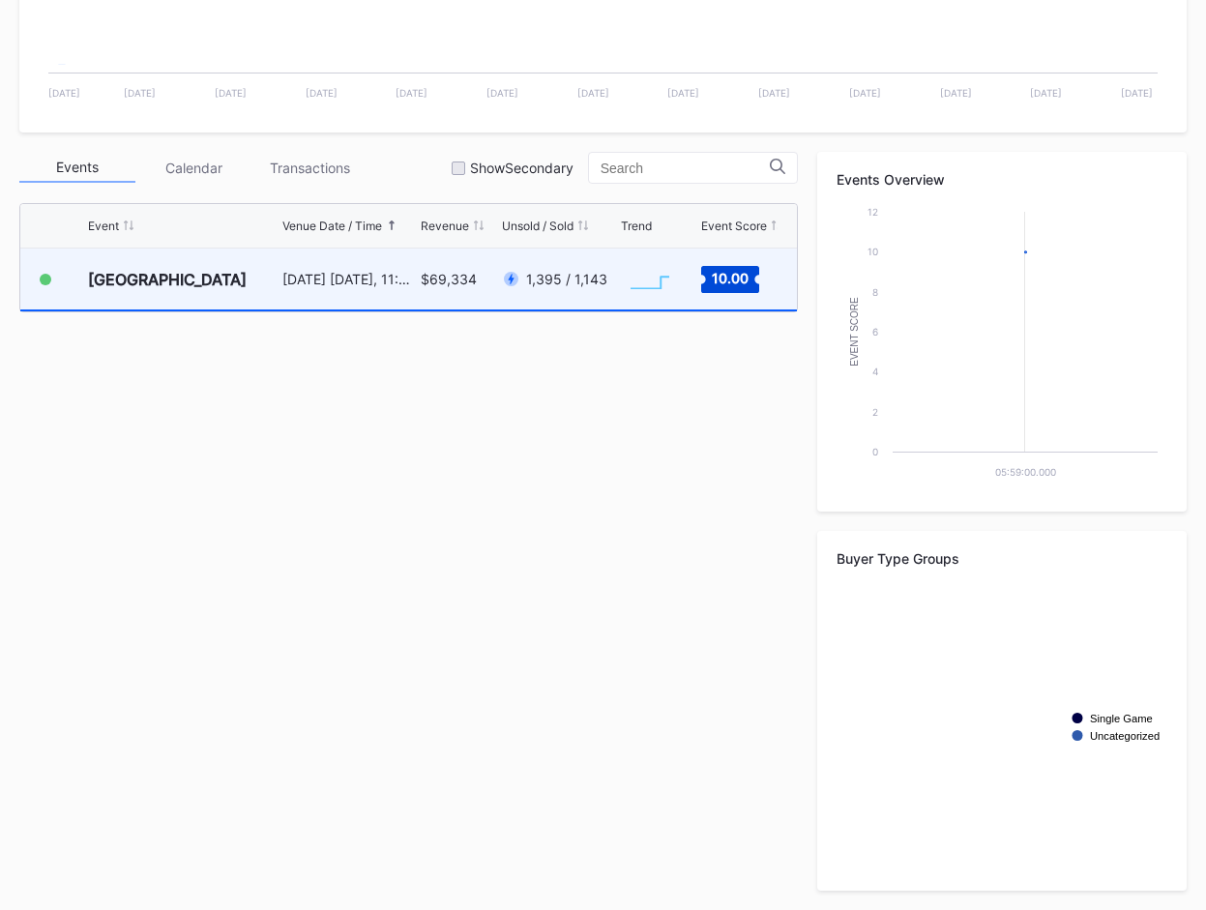
click at [591, 282] on div "1,395 / 1,143" at bounding box center [566, 279] width 81 height 16
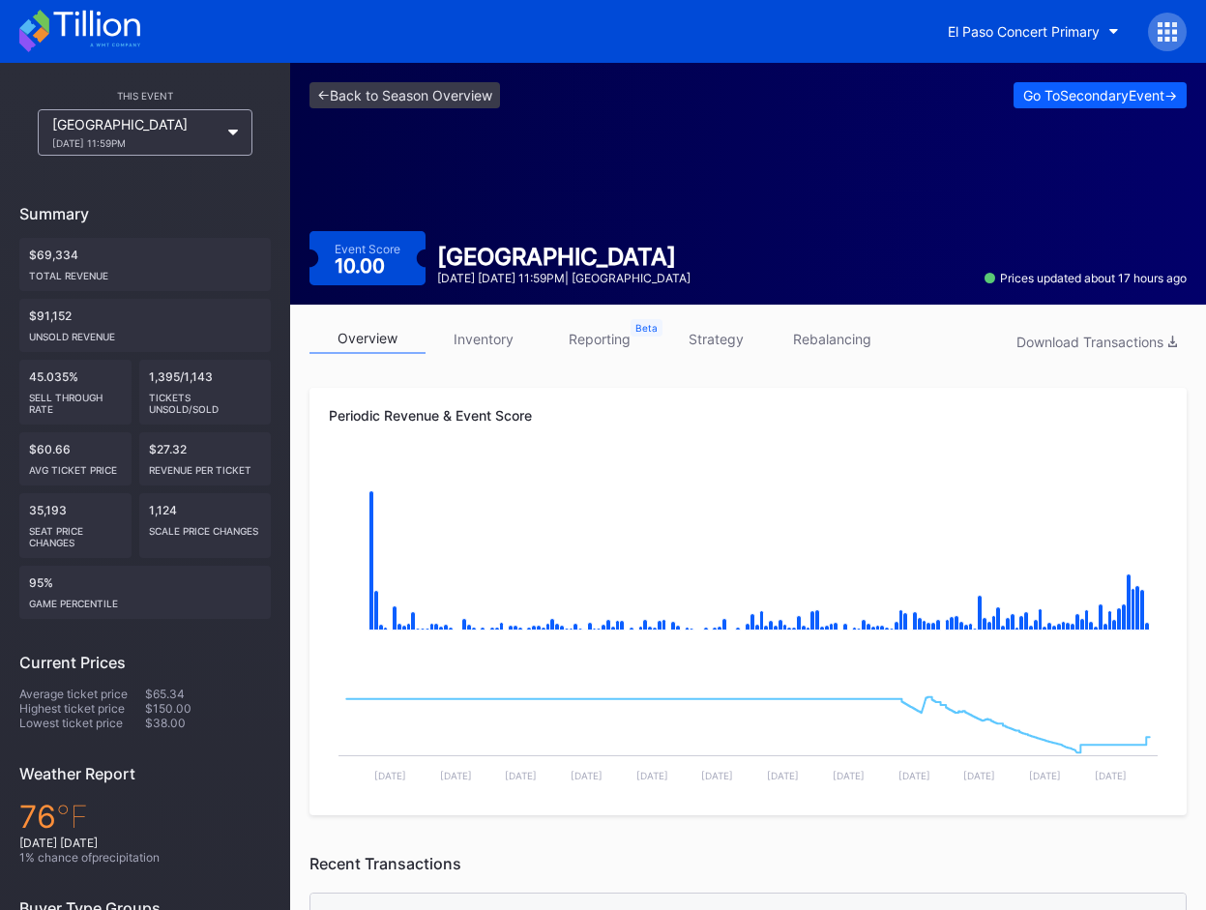
drag, startPoint x: 147, startPoint y: 384, endPoint x: 209, endPoint y: 387, distance: 62.0
click at [209, 387] on div "1,395/1,143 Tickets Unsold/Sold" at bounding box center [205, 392] width 133 height 65
click at [1053, 103] on div "Go To Secondary Event ->" at bounding box center [1100, 95] width 154 height 16
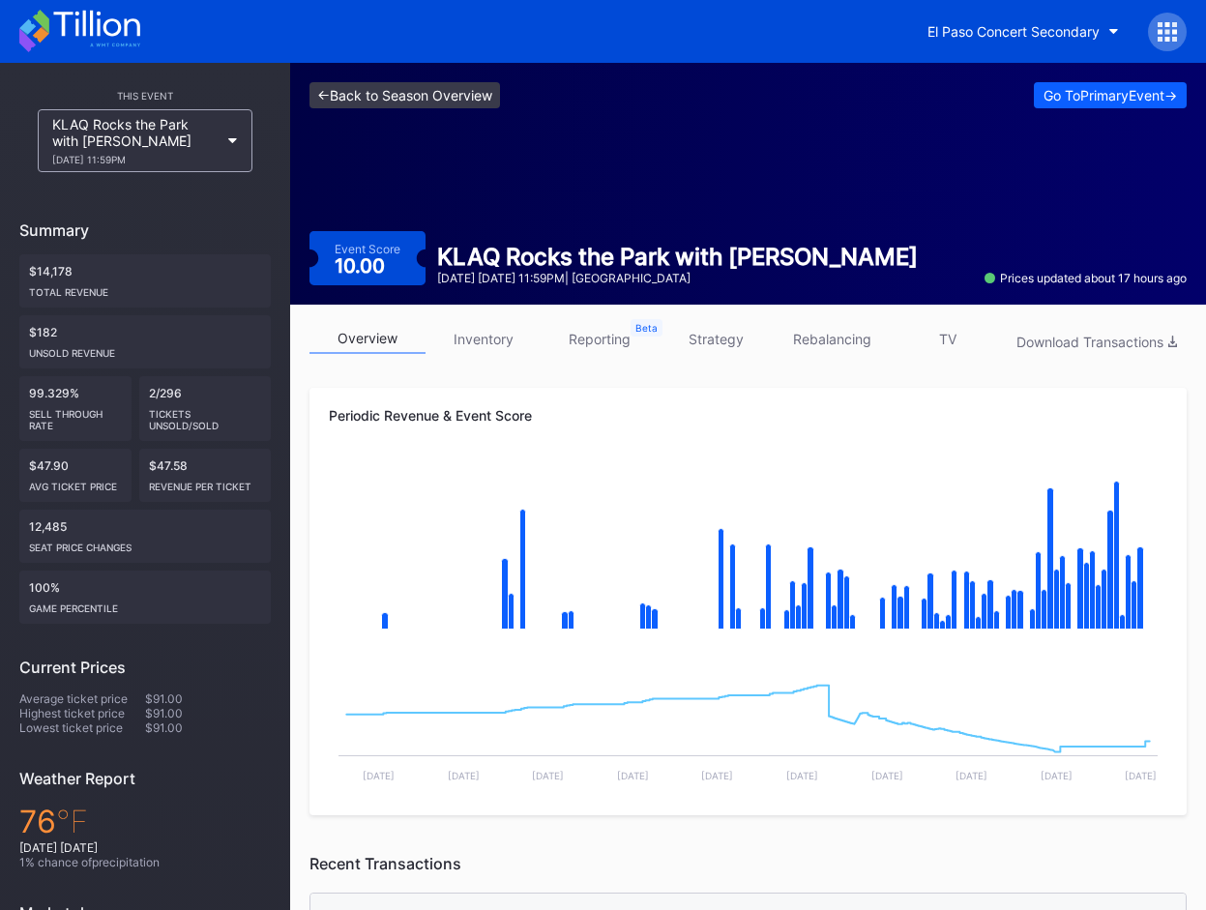
click at [483, 99] on link "<- Back to Season Overview" at bounding box center [405, 95] width 191 height 26
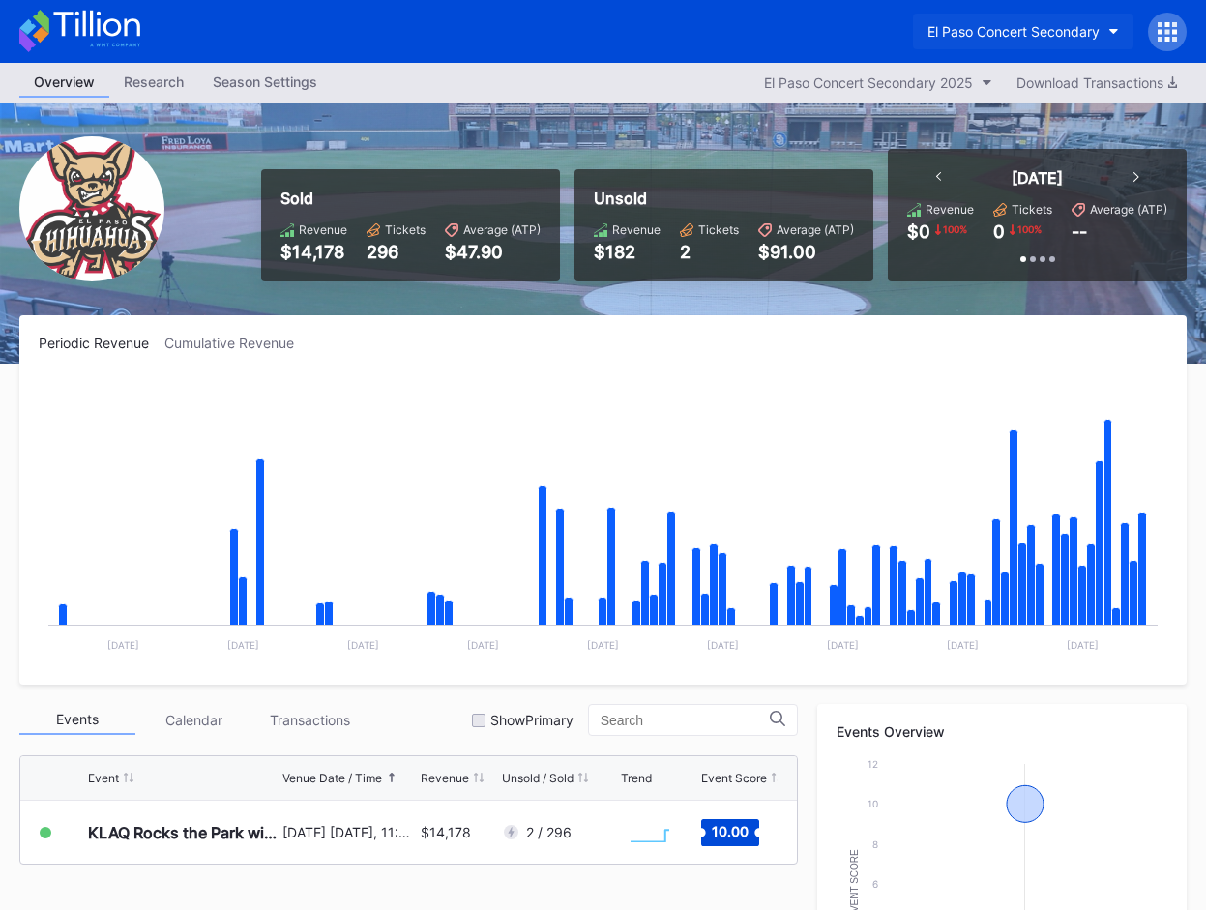
click at [991, 34] on div "El Paso Concert Secondary" at bounding box center [1014, 31] width 172 height 16
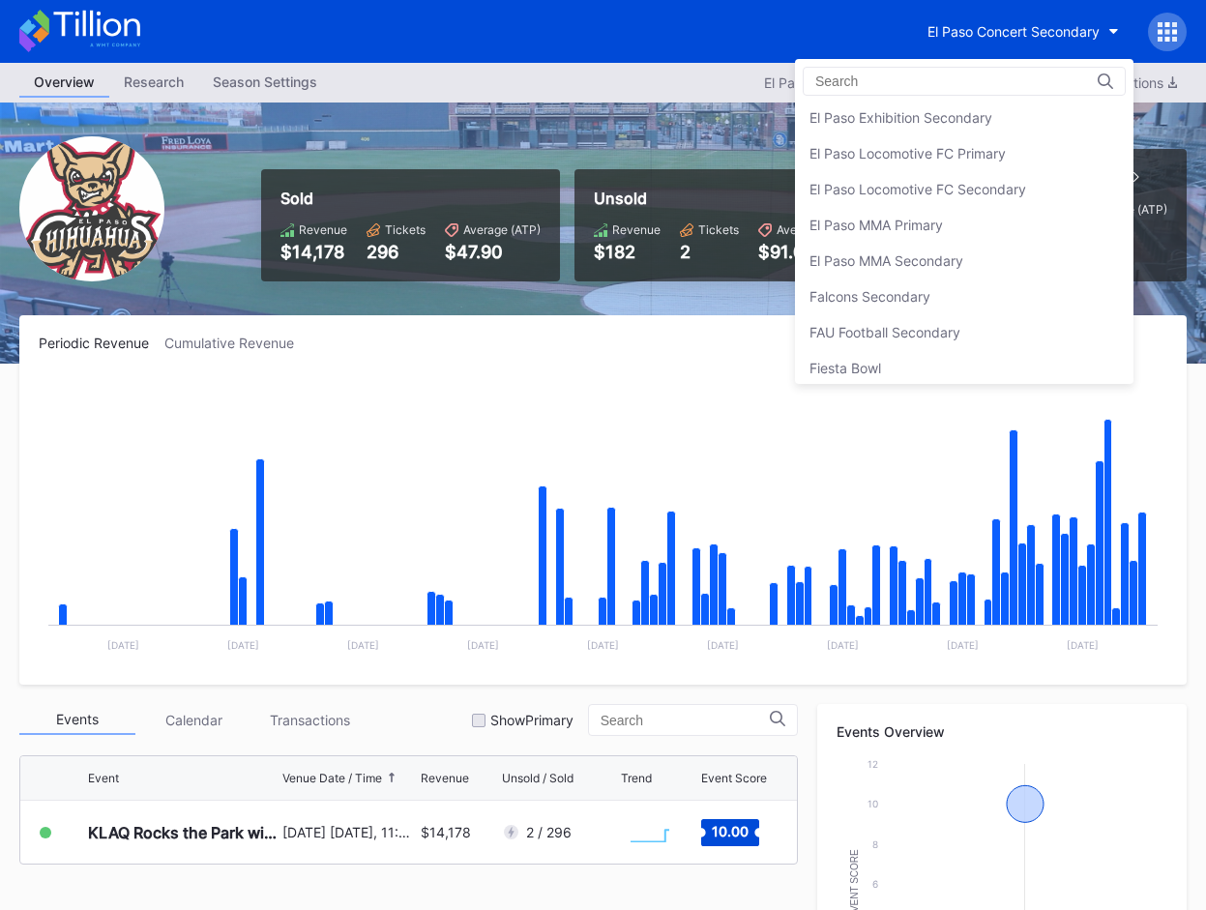
scroll to position [1894, 0]
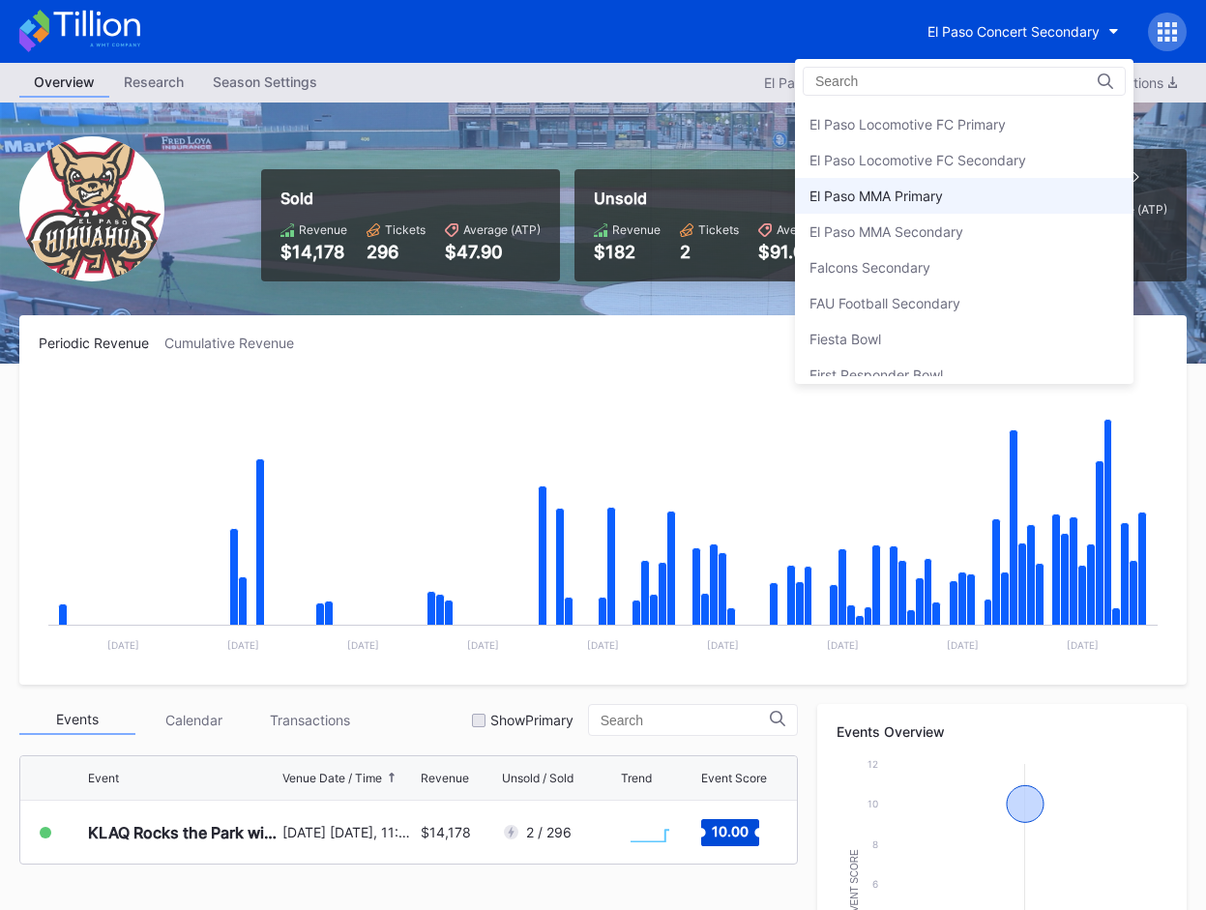
click at [1002, 180] on div "El Paso MMA Primary" at bounding box center [964, 196] width 339 height 36
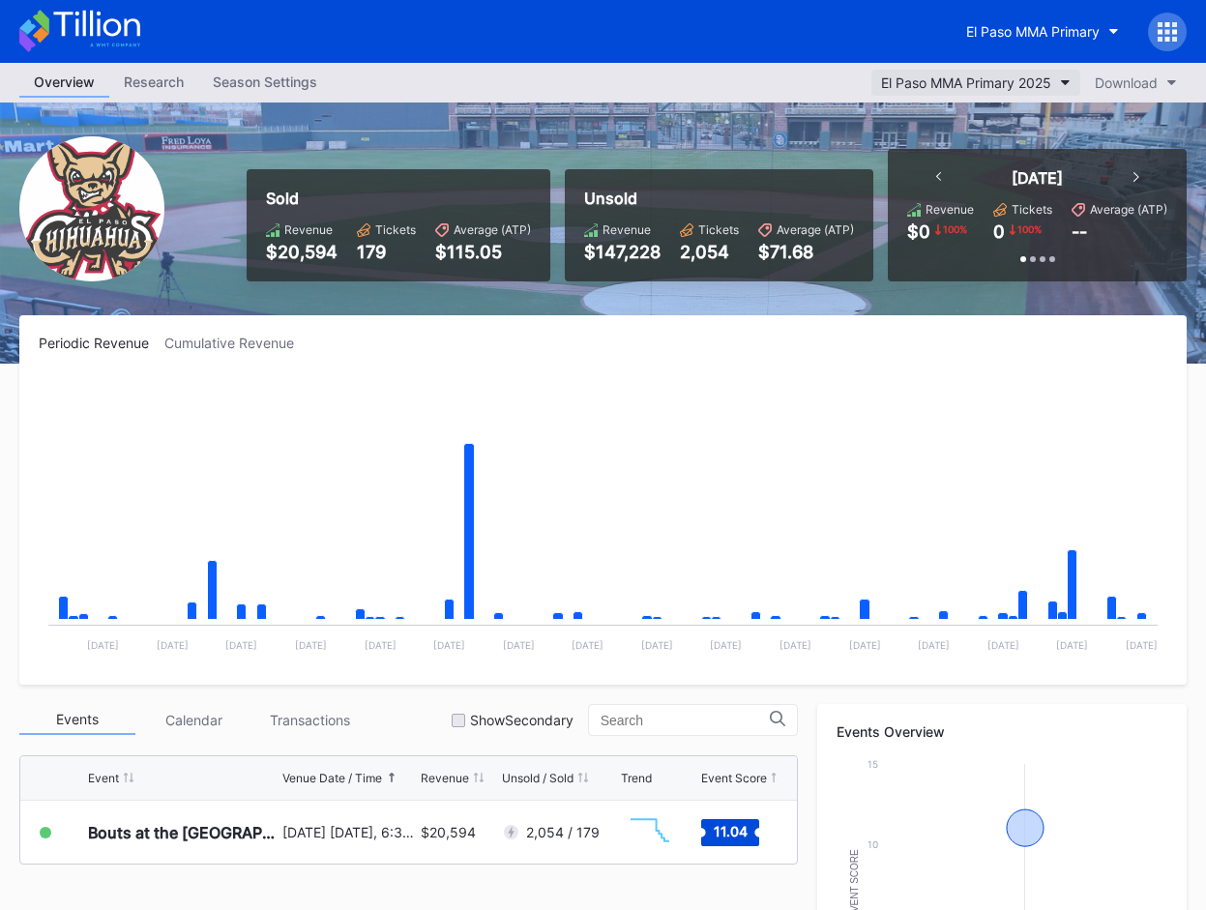
click at [1024, 73] on button "El Paso MMA Primary 2025" at bounding box center [976, 83] width 209 height 26
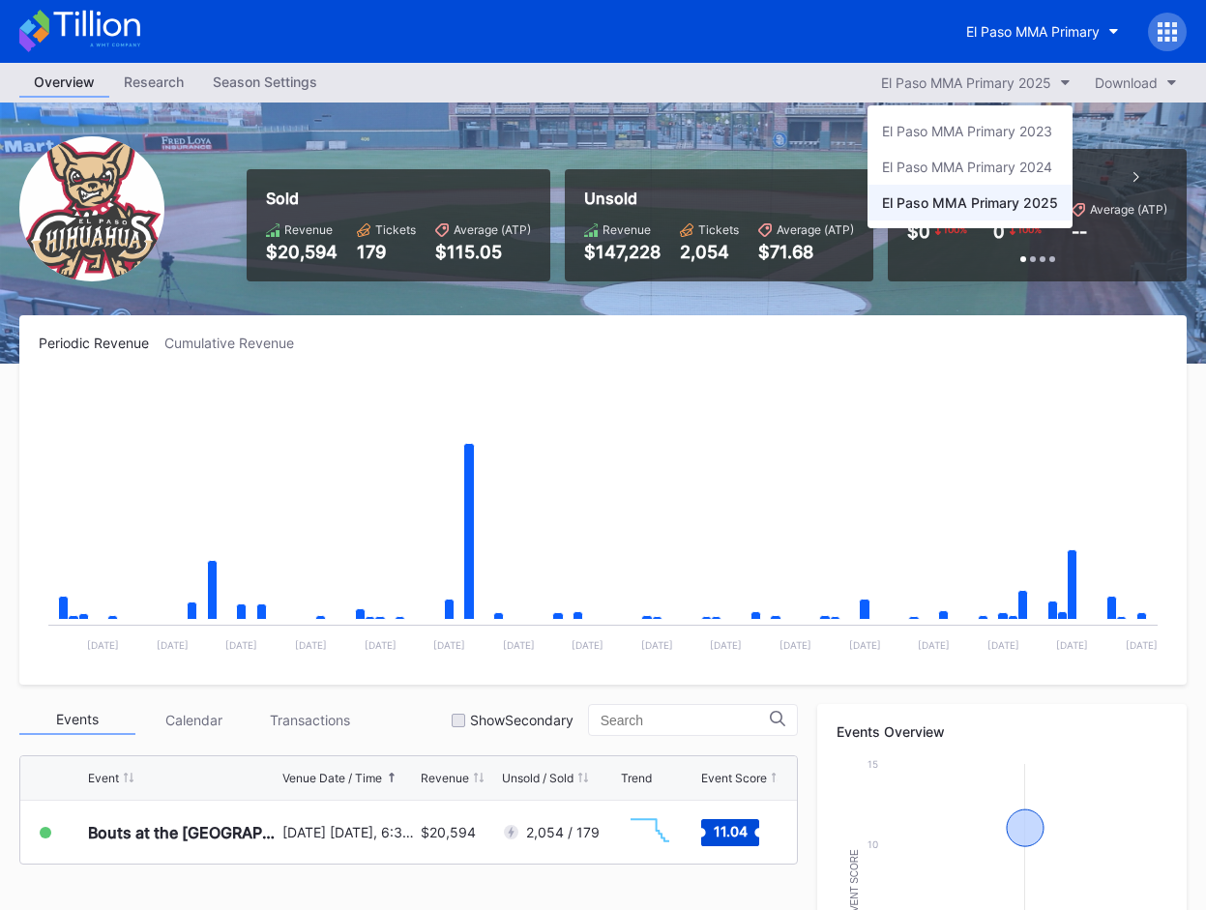
click at [1000, 207] on div "El Paso MMA Primary 2025" at bounding box center [970, 202] width 176 height 16
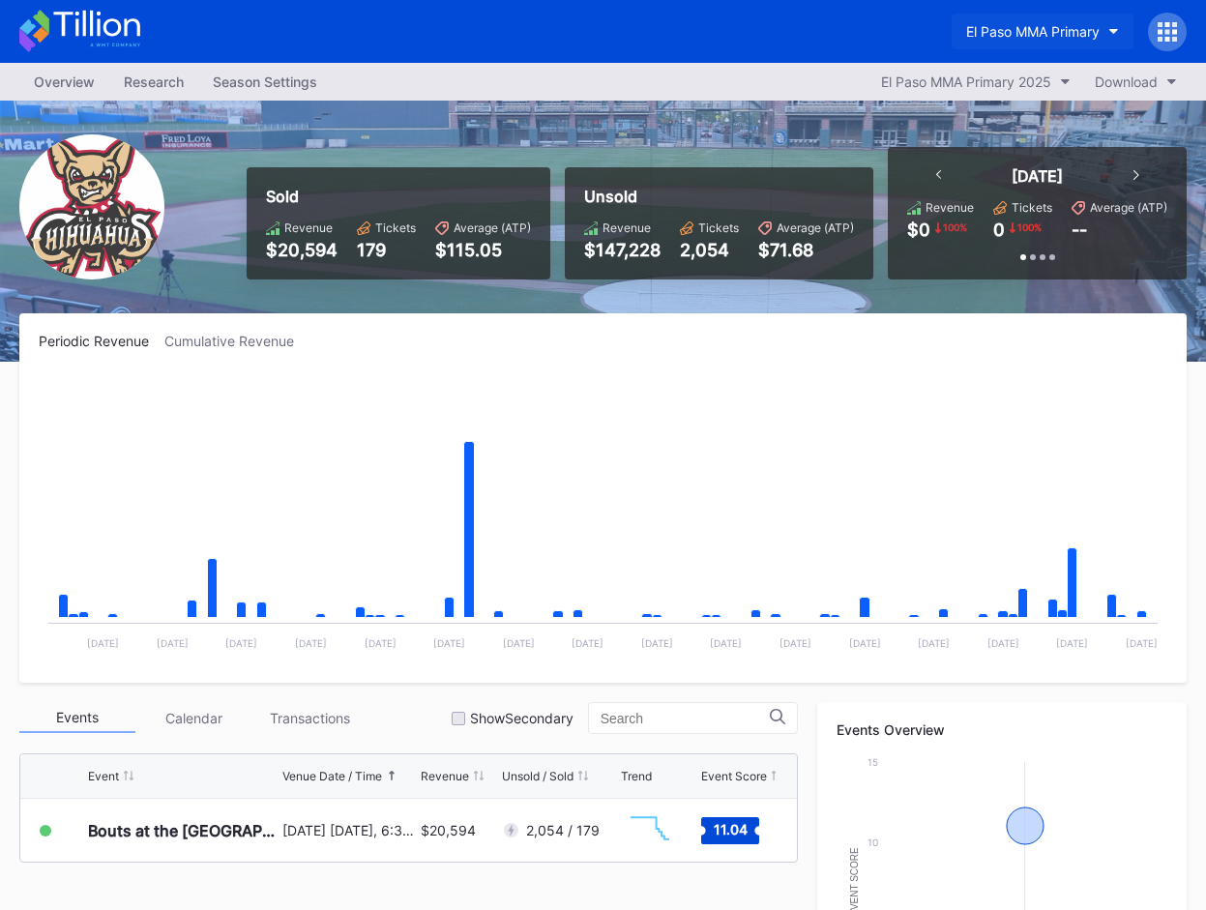
click at [1070, 39] on div "El Paso MMA Primary" at bounding box center [1032, 31] width 133 height 16
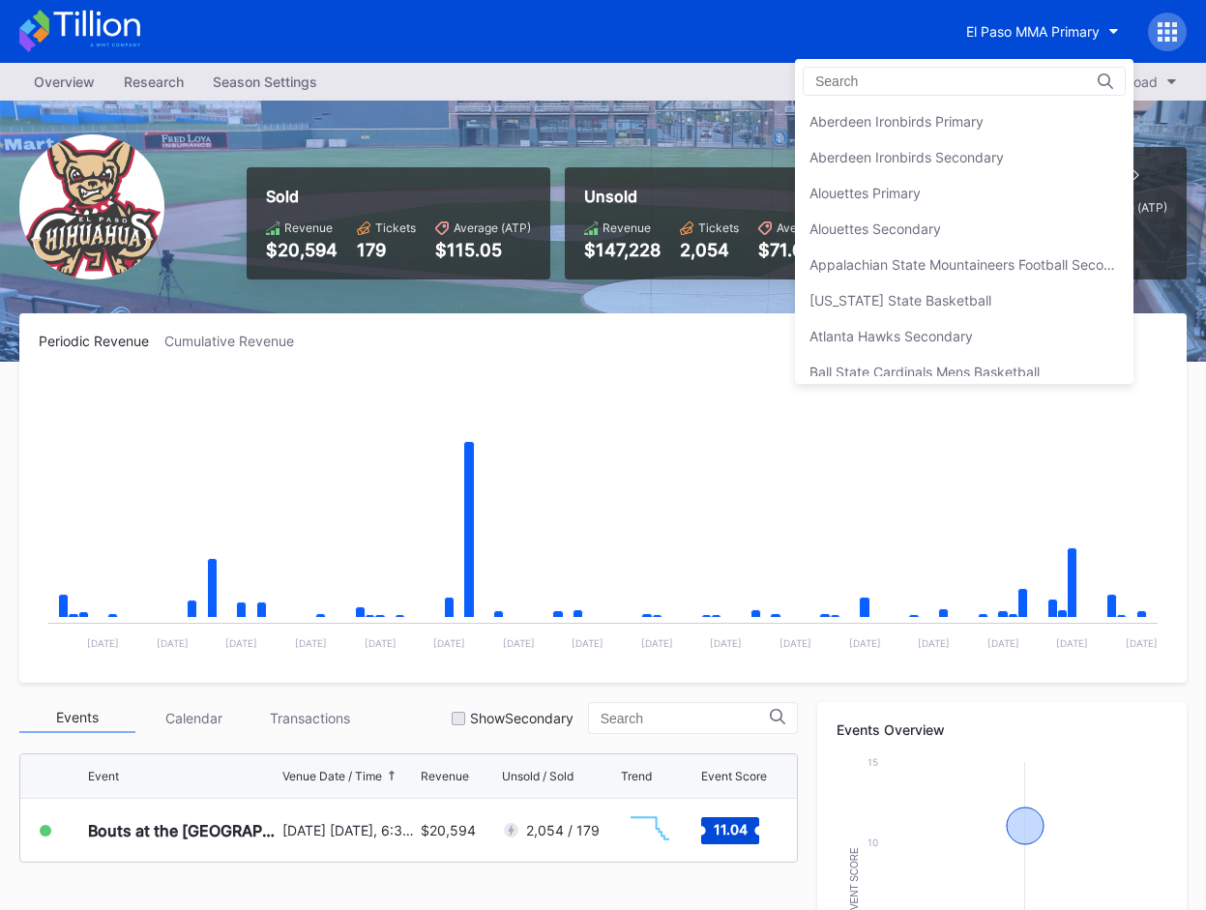
scroll to position [1969, 0]
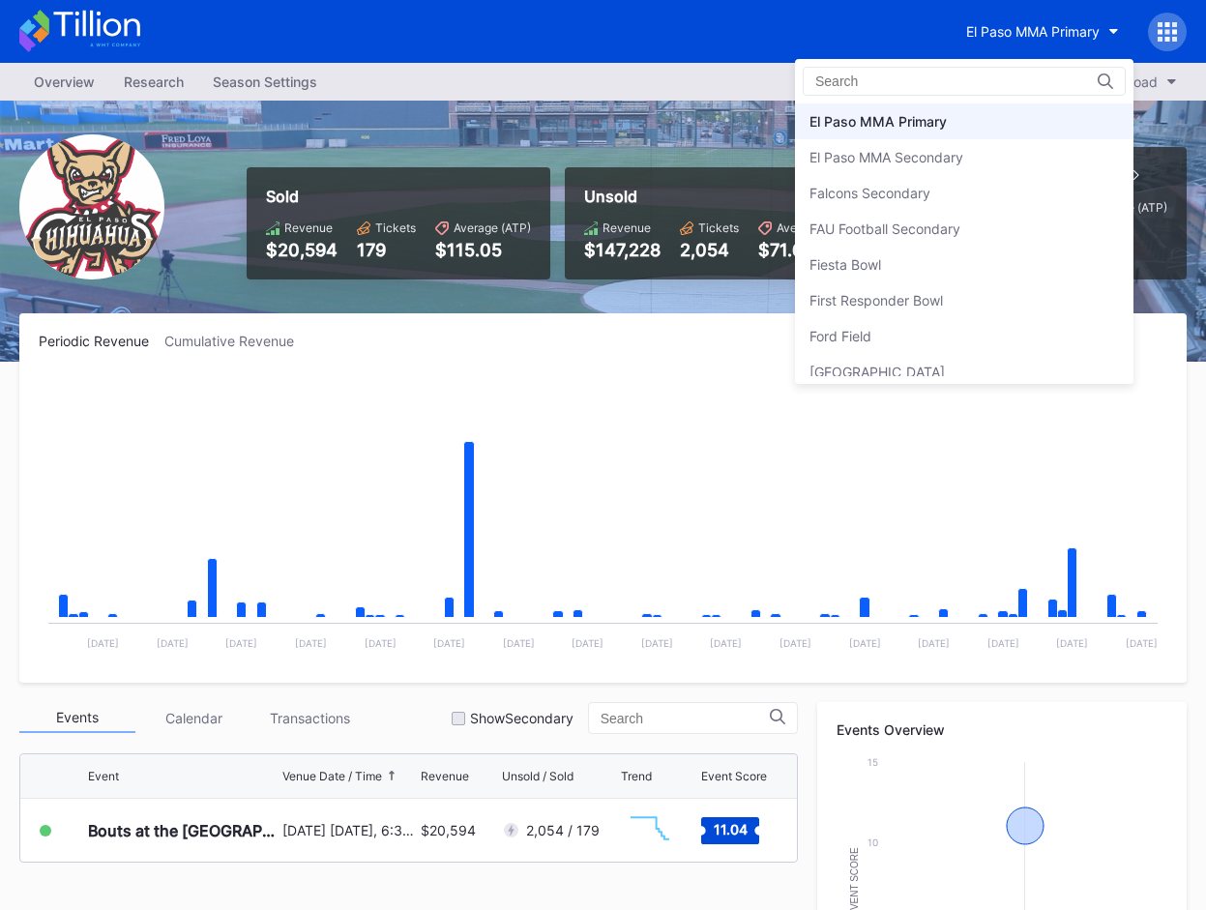
click at [1023, 157] on div "El Paso MMA Secondary" at bounding box center [964, 157] width 339 height 36
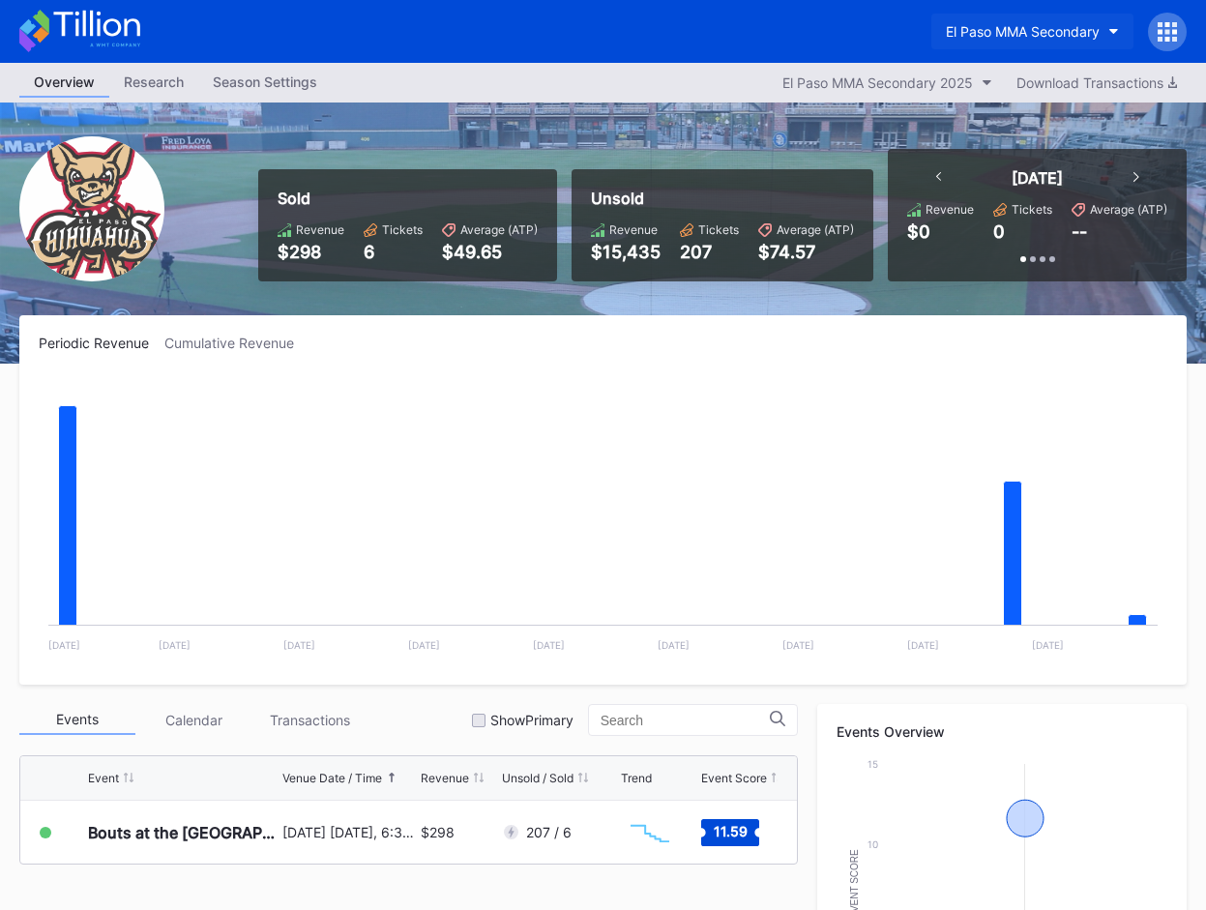
click at [1049, 16] on button "El Paso MMA Secondary" at bounding box center [1033, 32] width 202 height 36
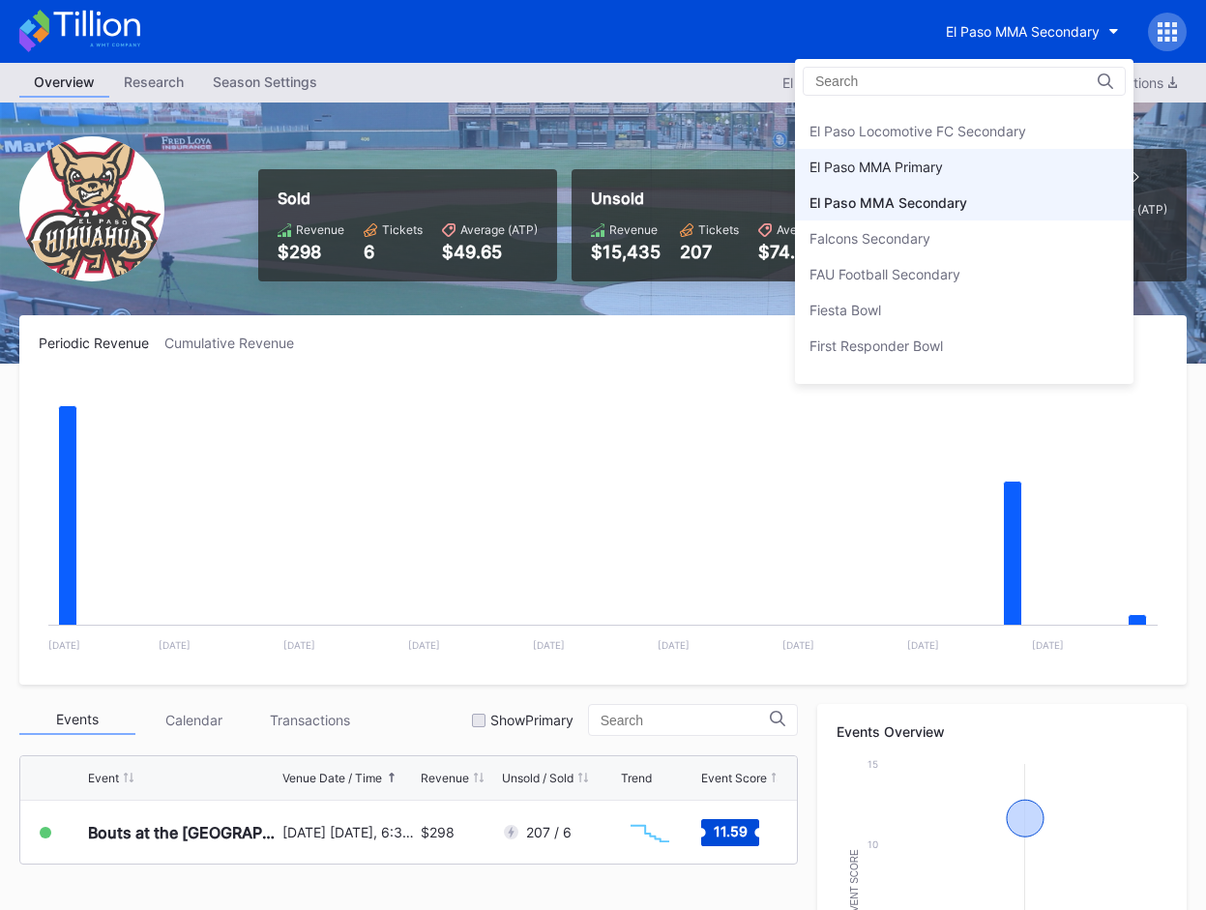
scroll to position [1928, 0]
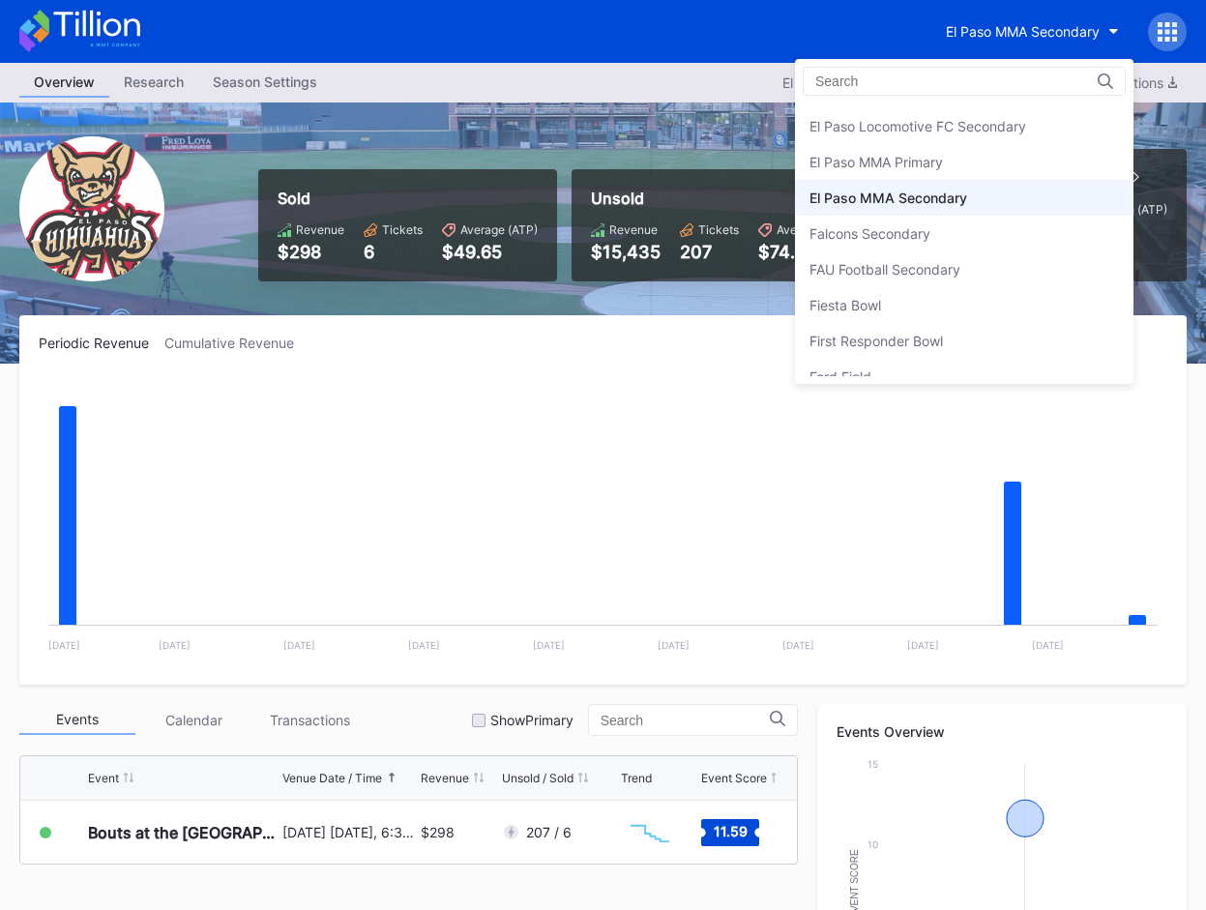
click at [984, 157] on div "El Paso MMA Primary" at bounding box center [964, 162] width 339 height 36
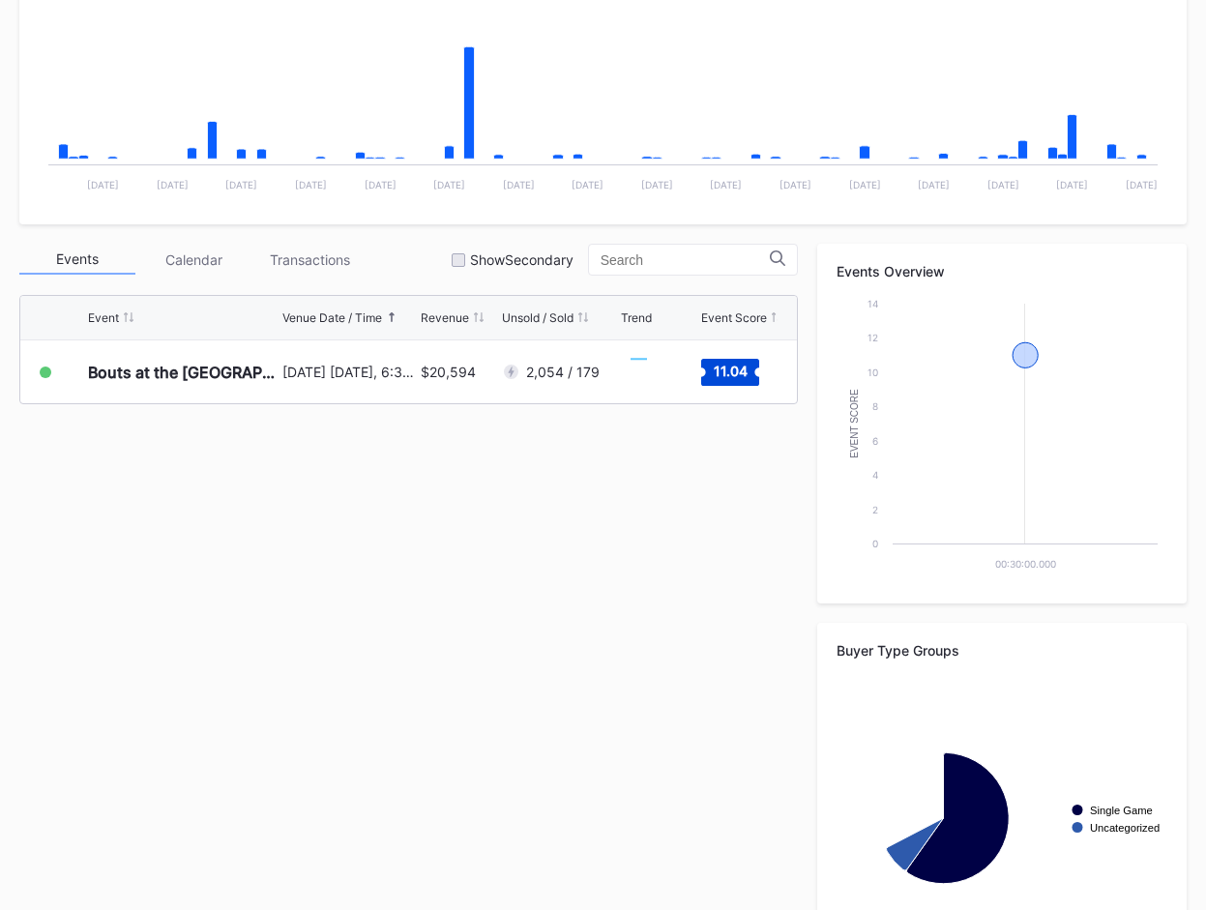
scroll to position [503, 0]
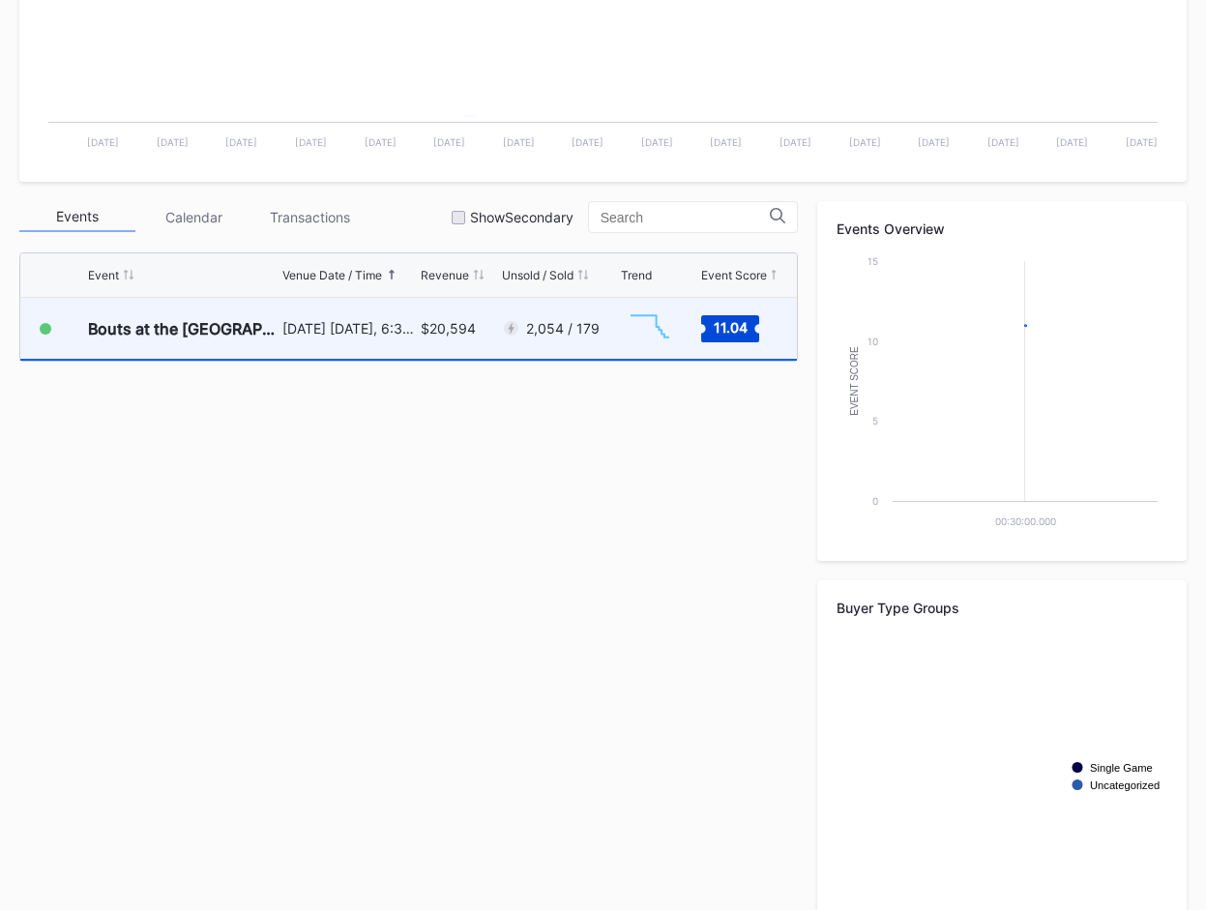
click at [489, 336] on div "$20,594" at bounding box center [459, 328] width 76 height 61
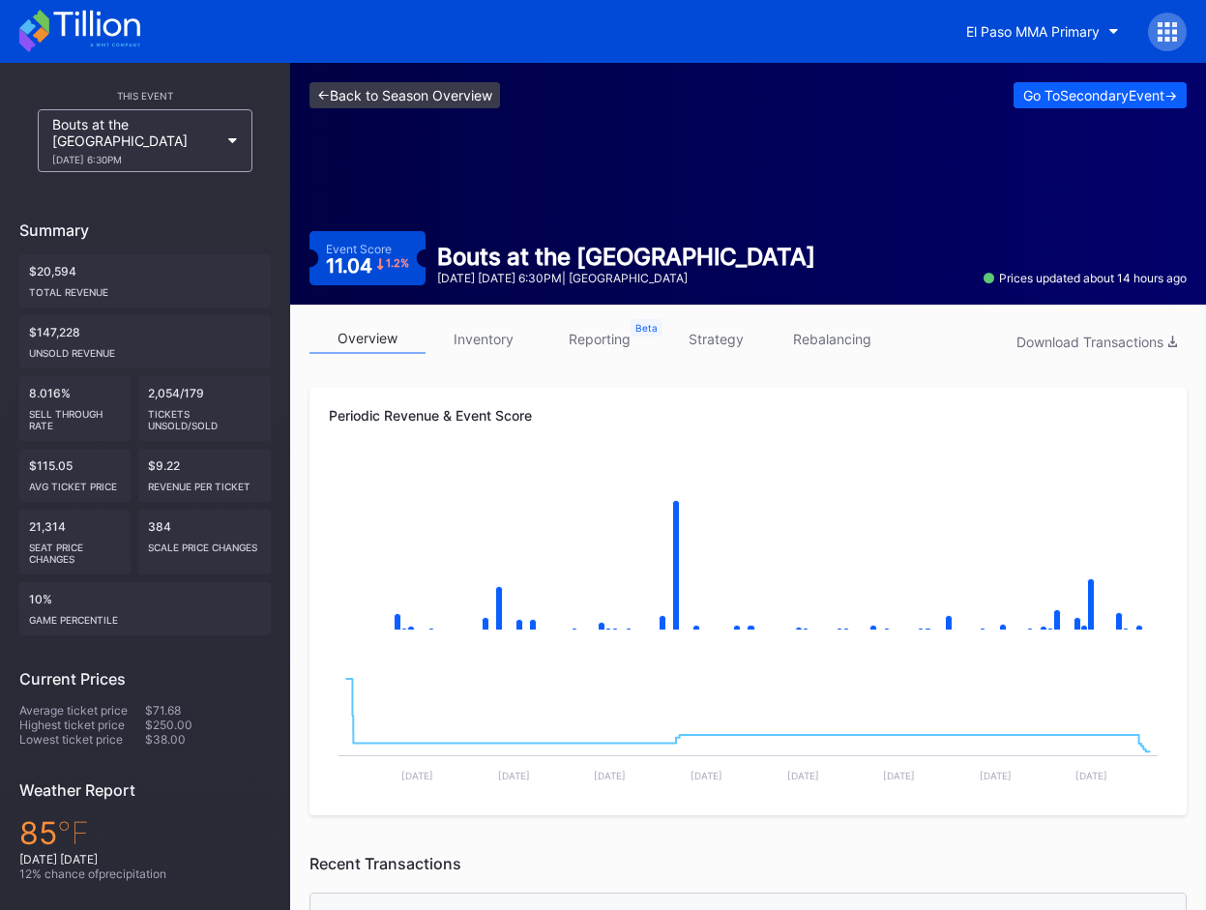
click at [424, 85] on link "<- Back to Season Overview" at bounding box center [405, 95] width 191 height 26
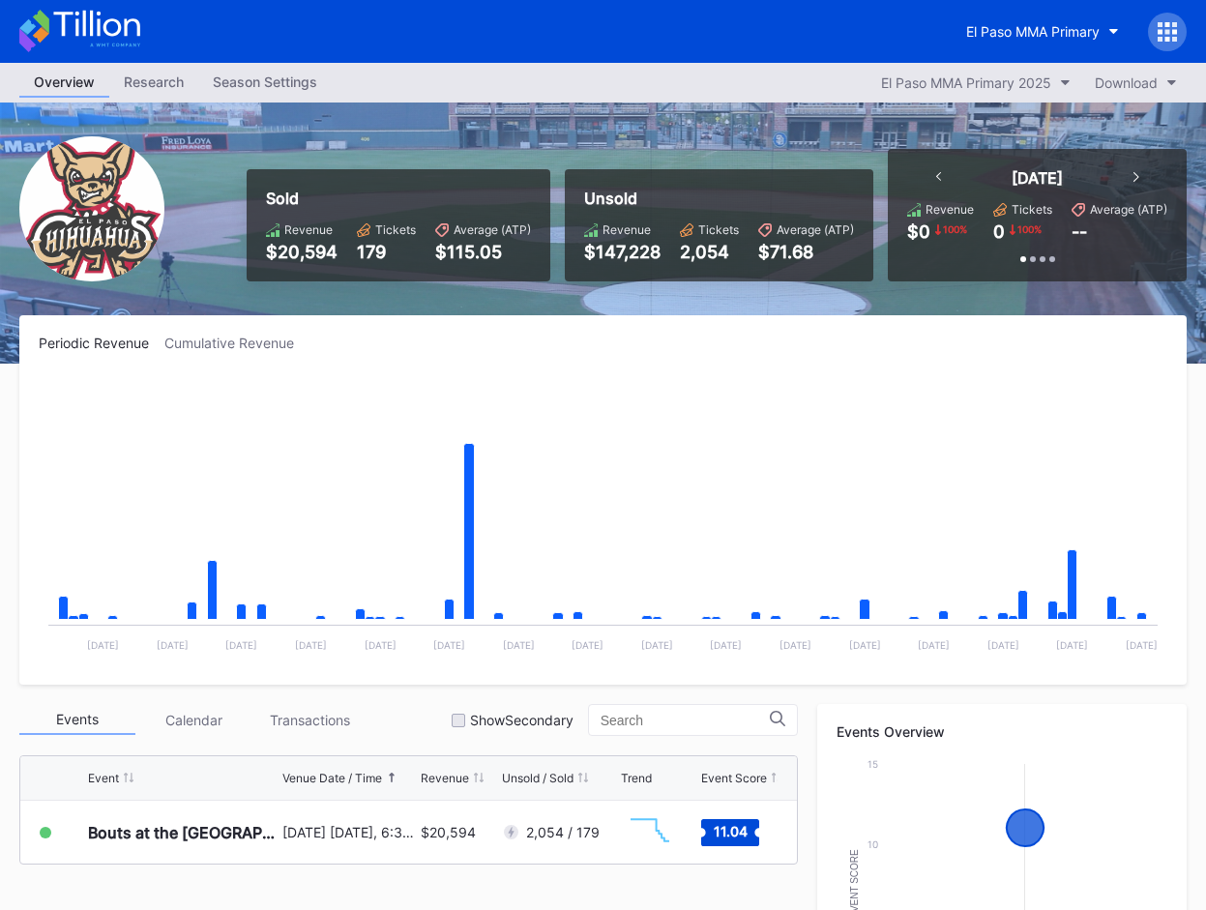
click at [94, 37] on icon at bounding box center [79, 31] width 121 height 43
click at [1002, 33] on div "El Paso MMA Primary" at bounding box center [1032, 31] width 133 height 16
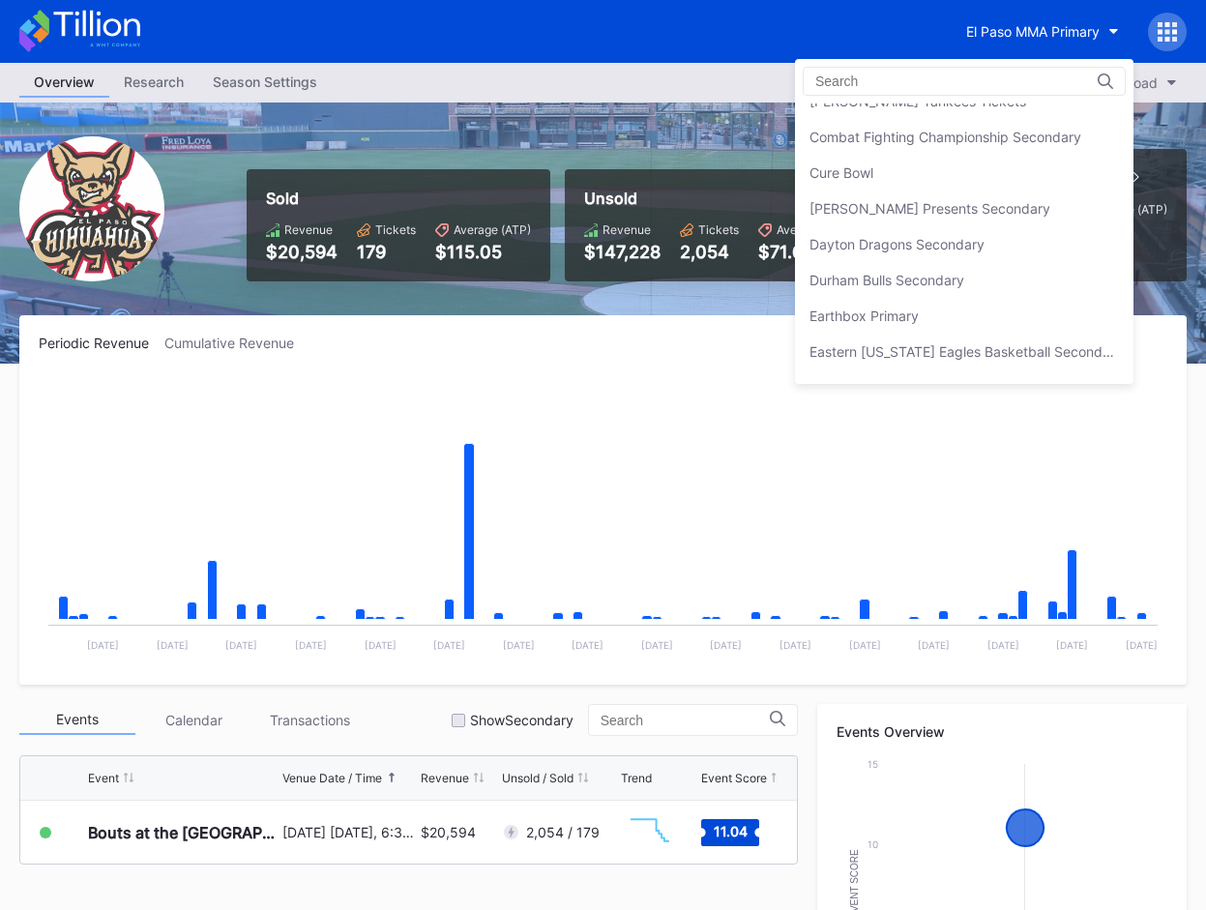
scroll to position [1296, 0]
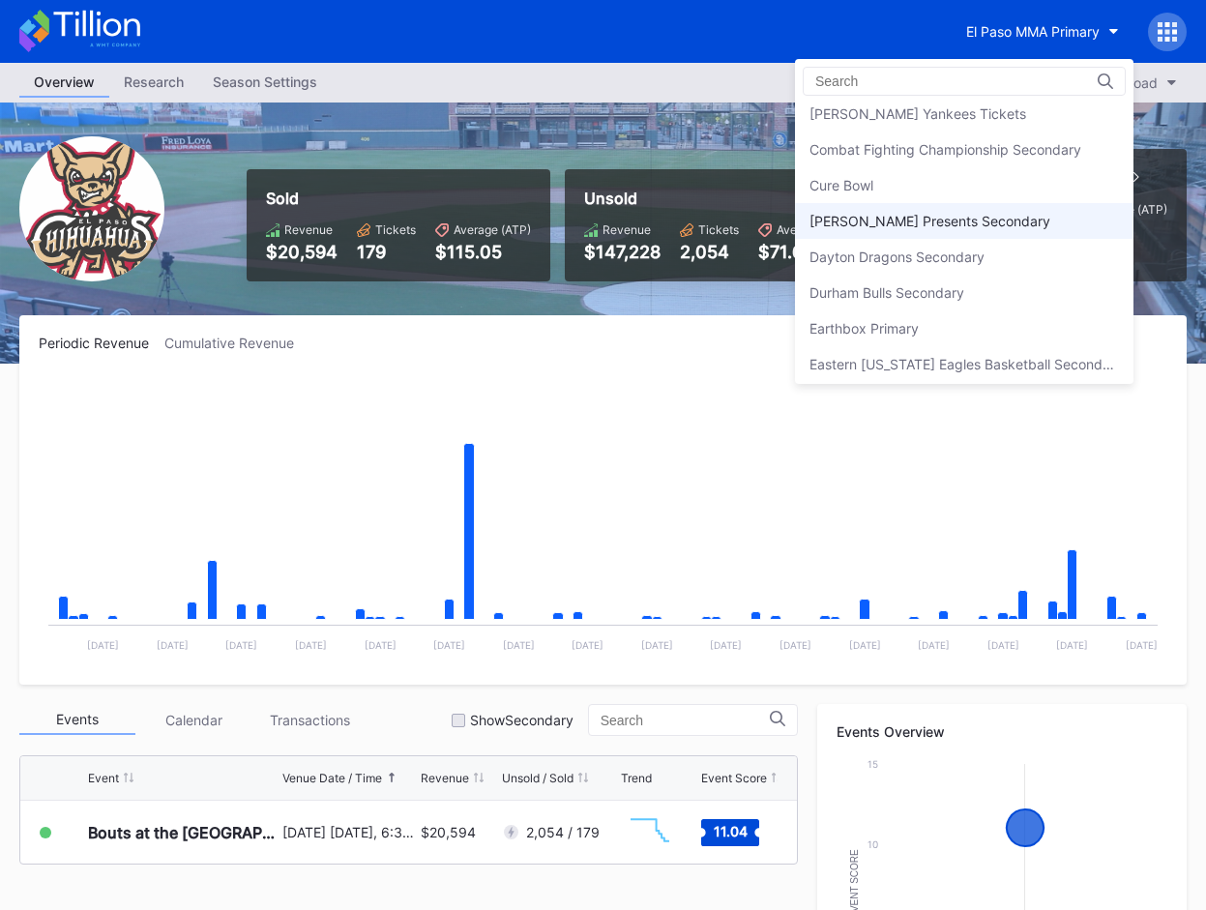
click at [1013, 214] on div "[PERSON_NAME] Presents Secondary" at bounding box center [930, 221] width 241 height 16
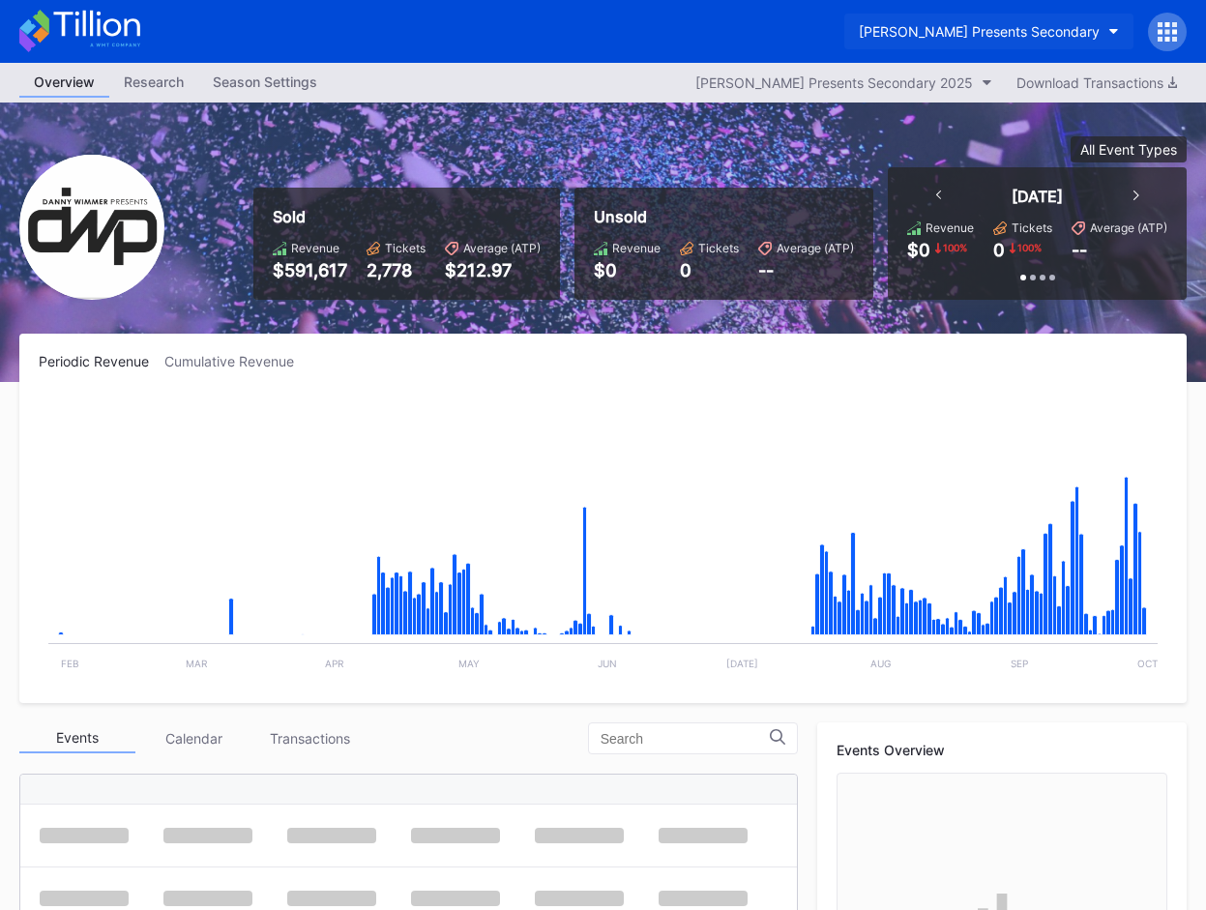
click at [1019, 35] on div "[PERSON_NAME] Presents Secondary" at bounding box center [979, 31] width 241 height 16
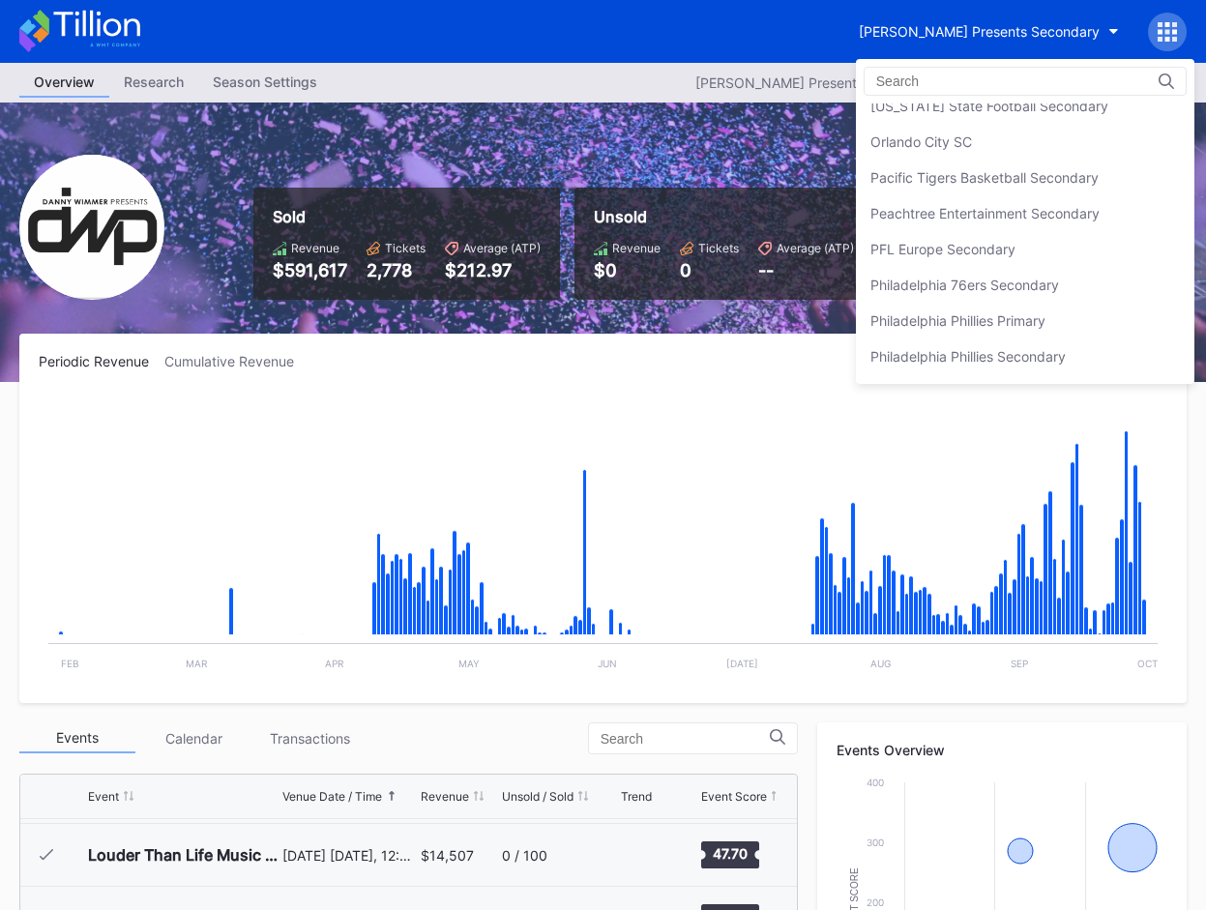
scroll to position [4066, 0]
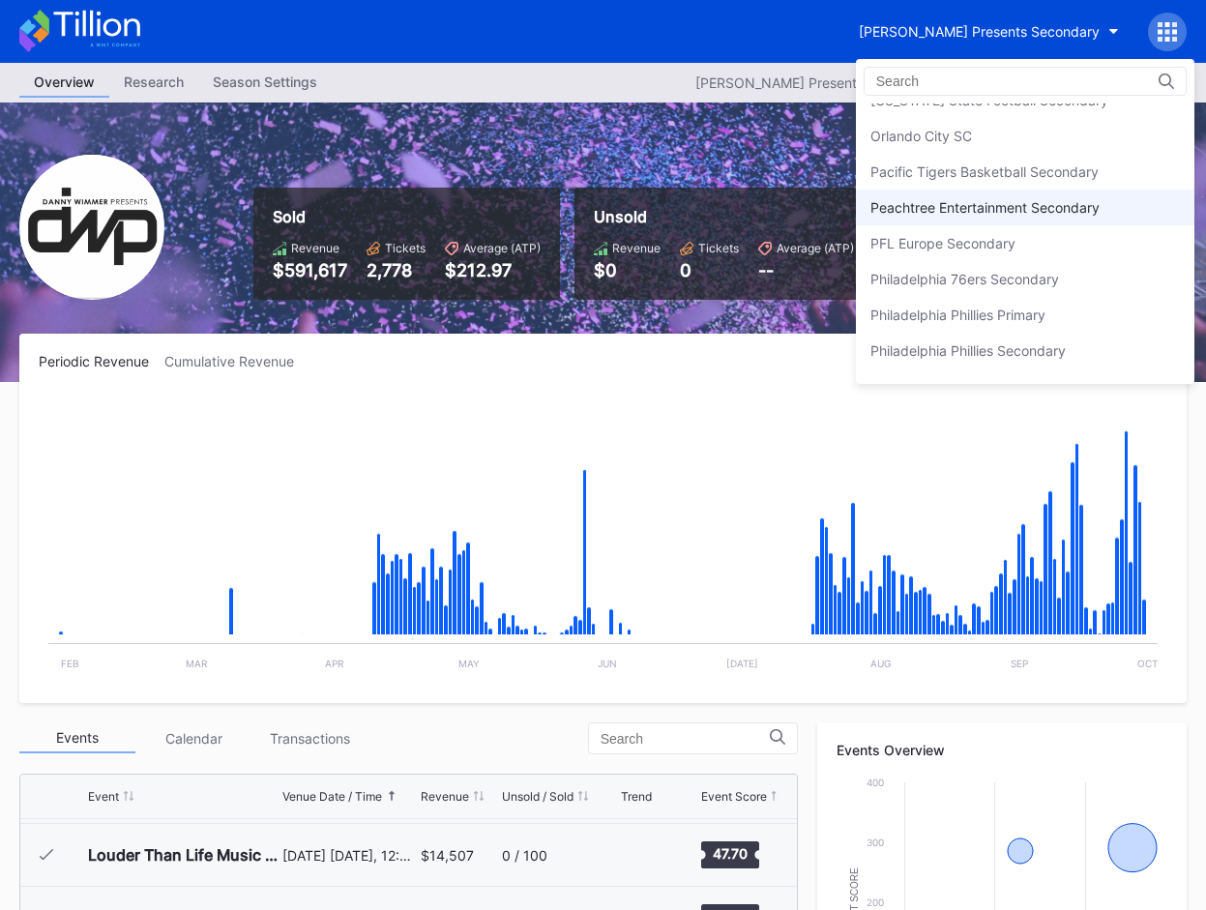
click at [997, 212] on div "Peachtree Entertainment Secondary" at bounding box center [985, 207] width 229 height 16
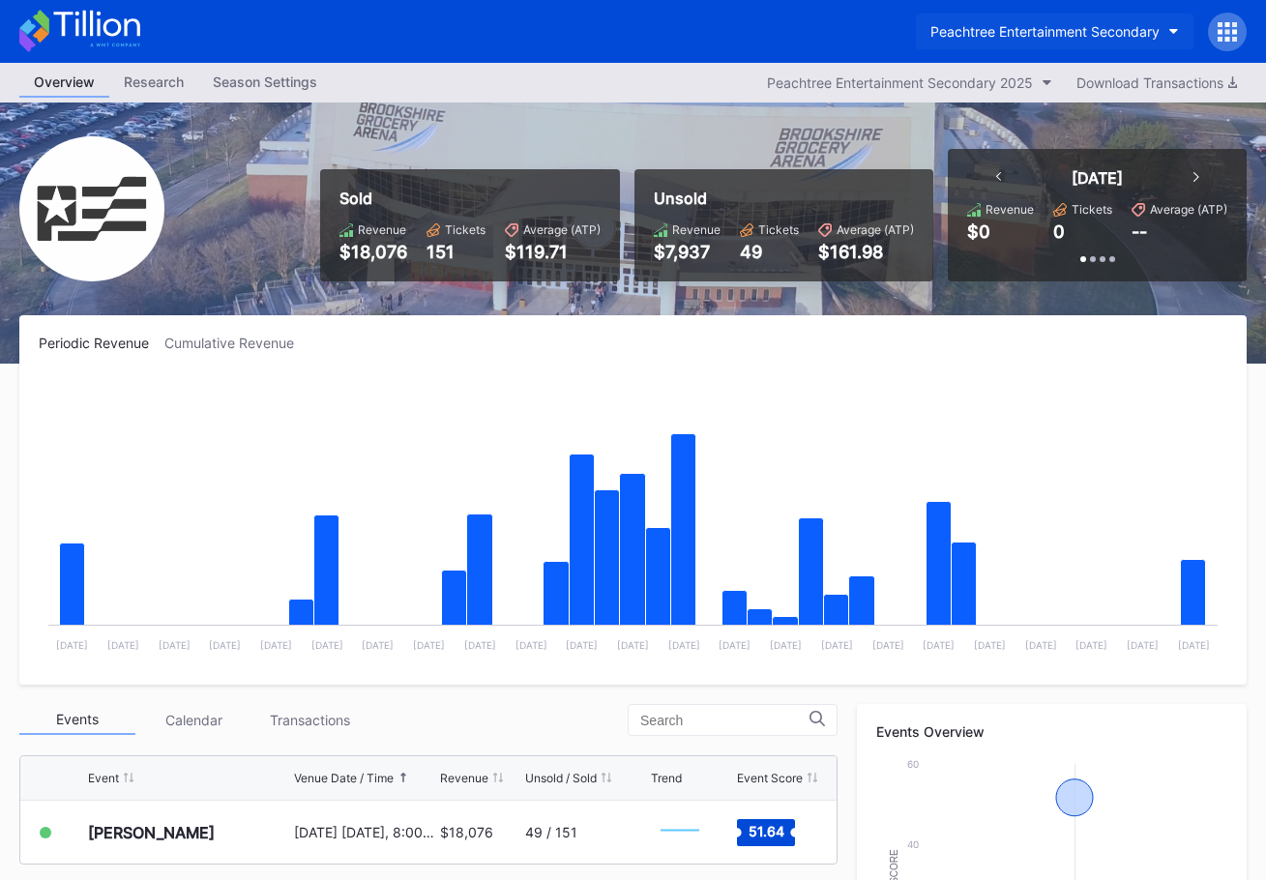
click at [1091, 12] on div "Peachtree Entertainment Secondary" at bounding box center [633, 31] width 1266 height 63
click at [1091, 28] on div "Peachtree Entertainment Secondary" at bounding box center [1045, 31] width 229 height 16
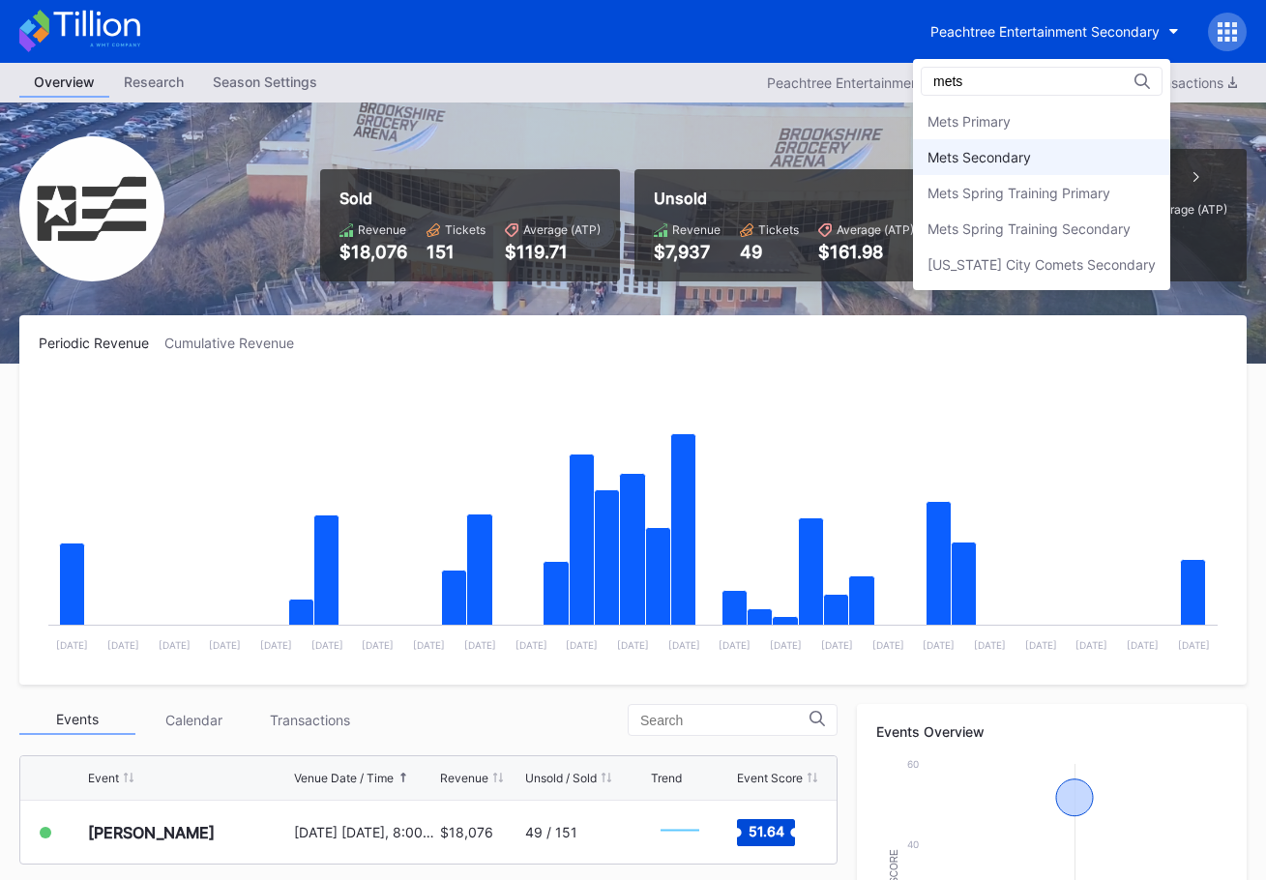
type input "mets"
click at [1124, 140] on div "Mets Secondary" at bounding box center [1041, 157] width 257 height 36
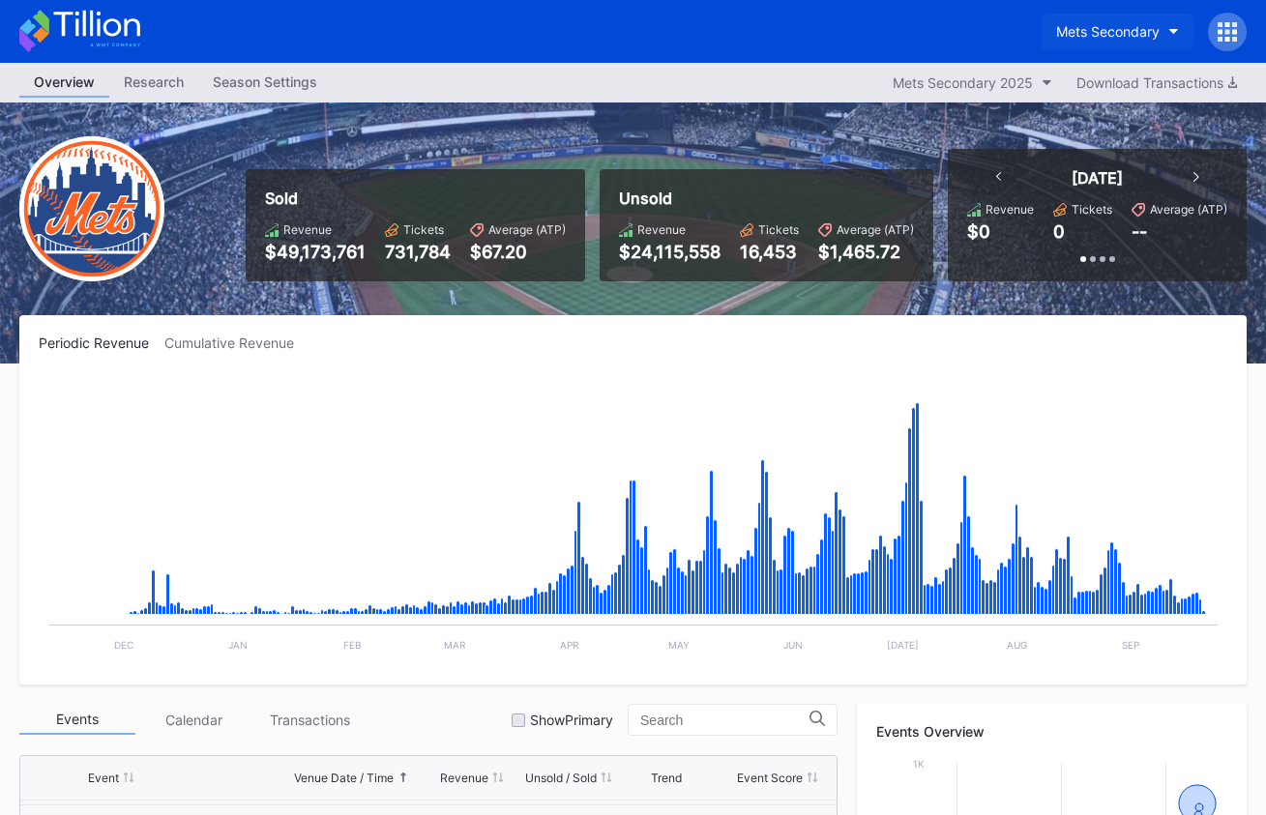
click at [1134, 32] on div "Mets Secondary" at bounding box center [1108, 31] width 104 height 16
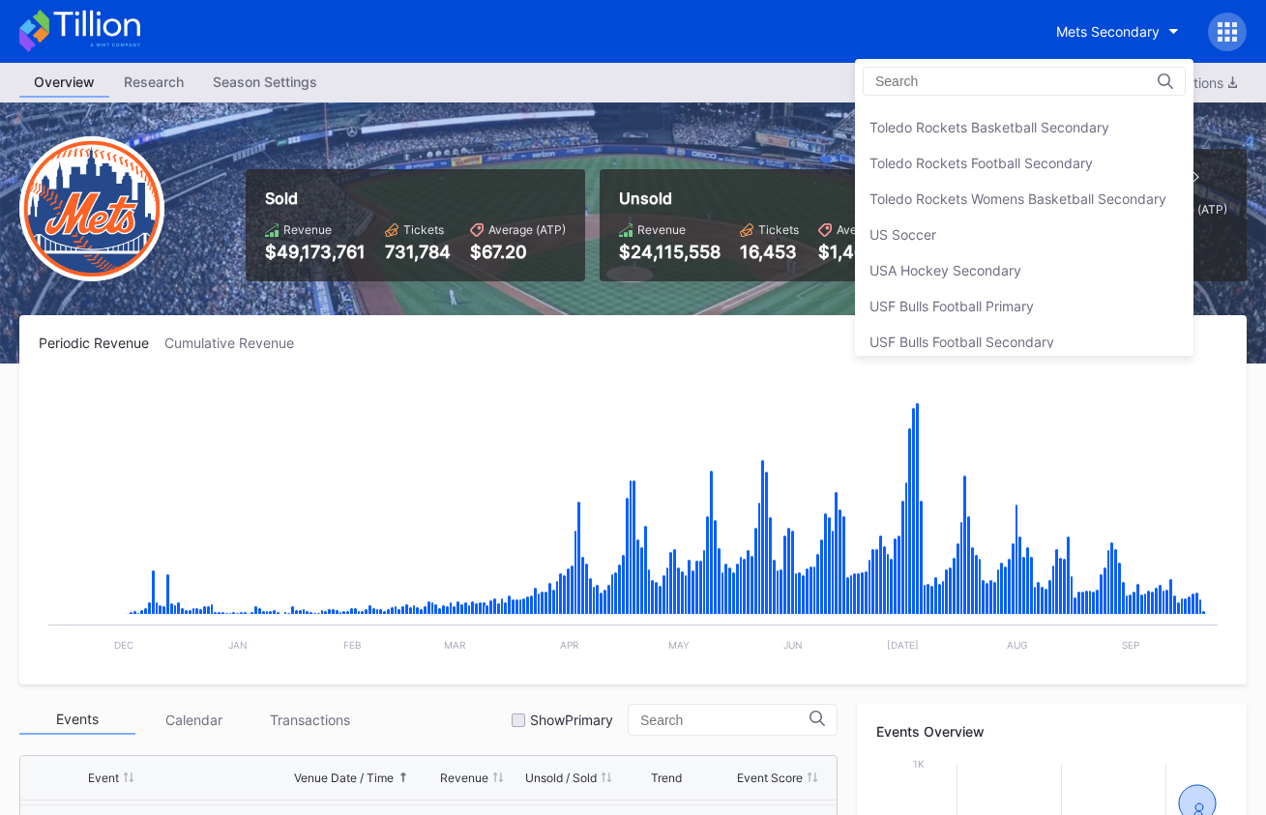
scroll to position [6735, 0]
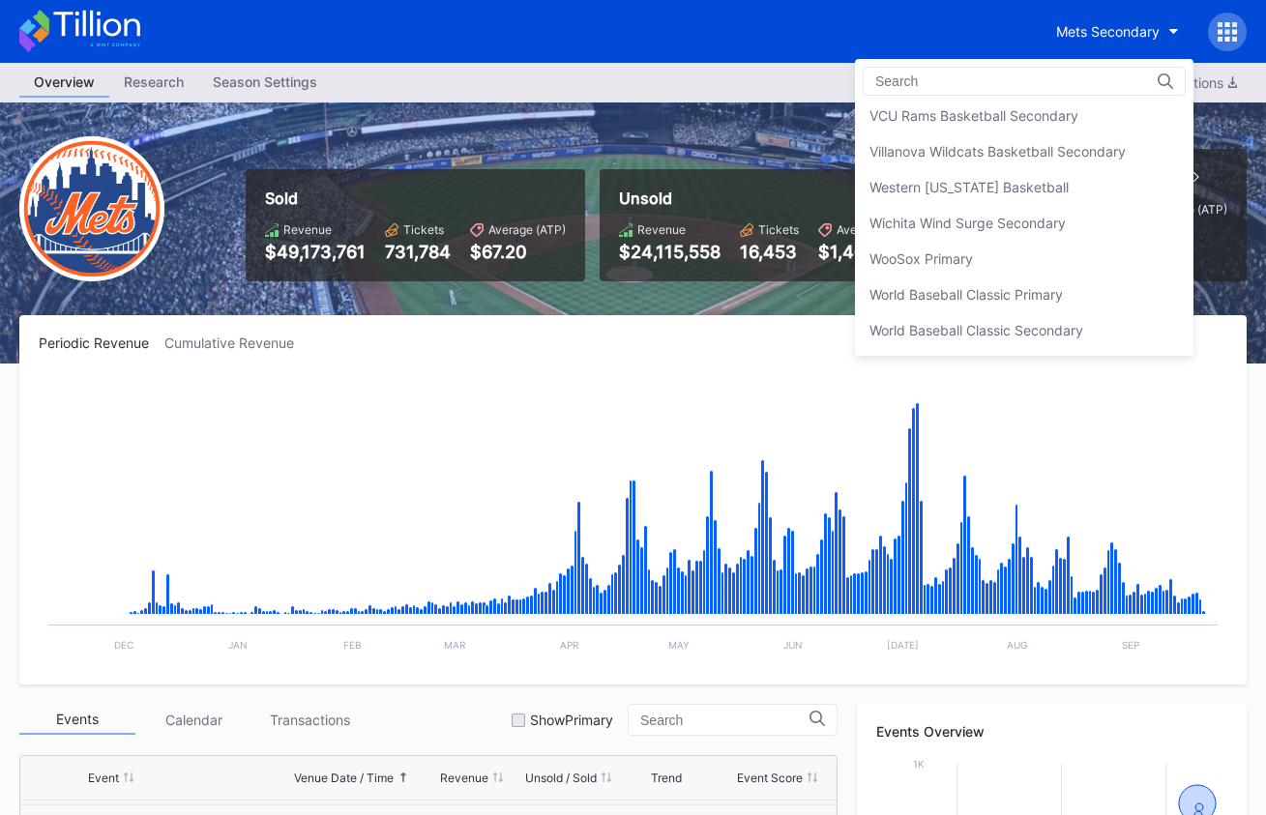
drag, startPoint x: 708, startPoint y: 68, endPoint x: 549, endPoint y: 59, distance: 158.9
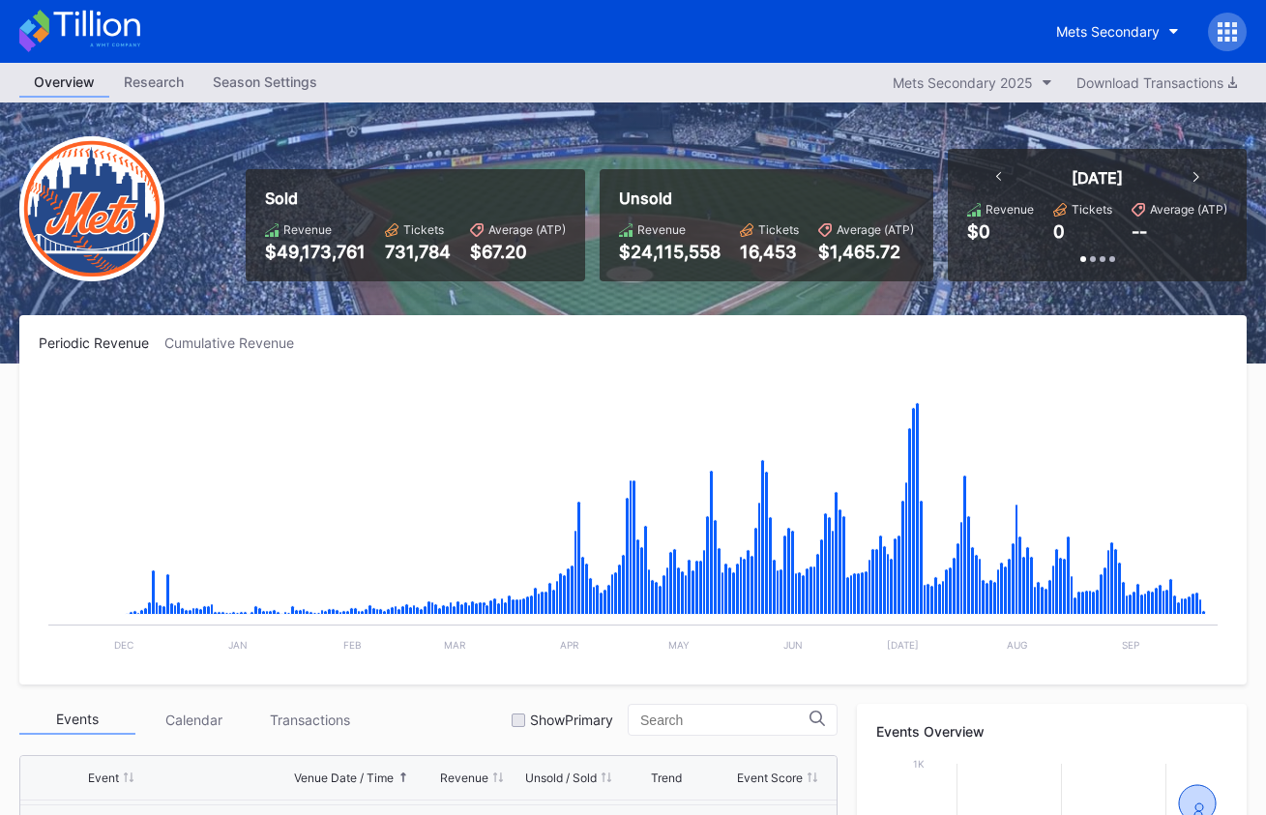
click at [82, 46] on icon at bounding box center [79, 31] width 121 height 43
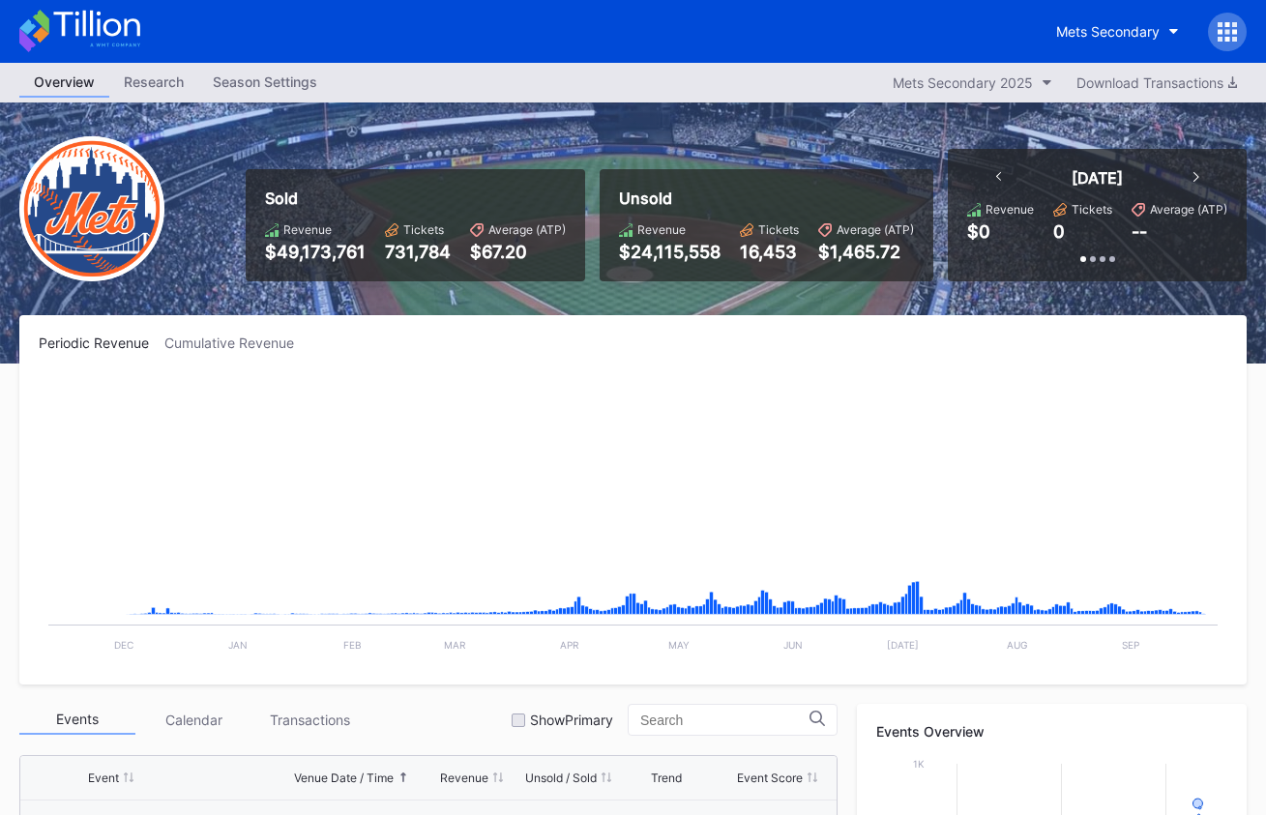
scroll to position [4900, 0]
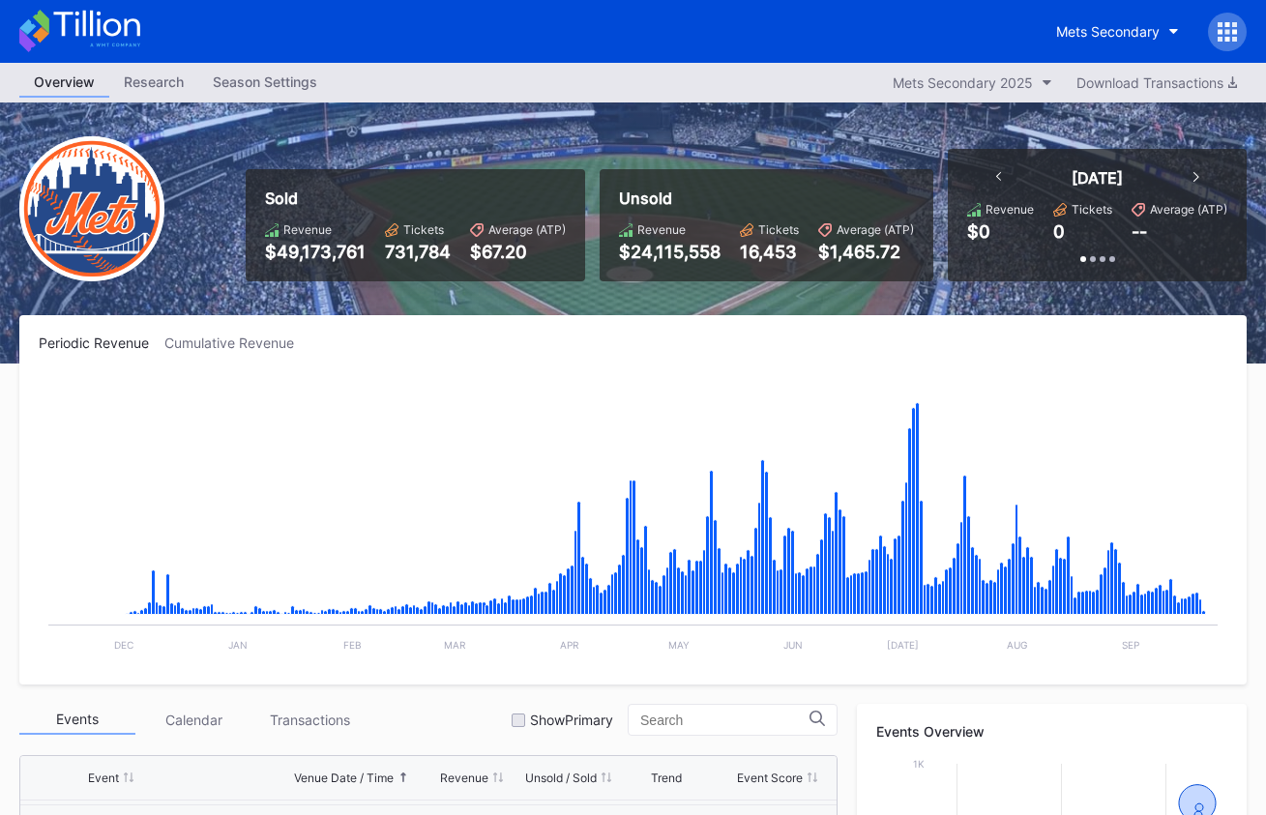
click at [111, 14] on icon at bounding box center [79, 31] width 121 height 43
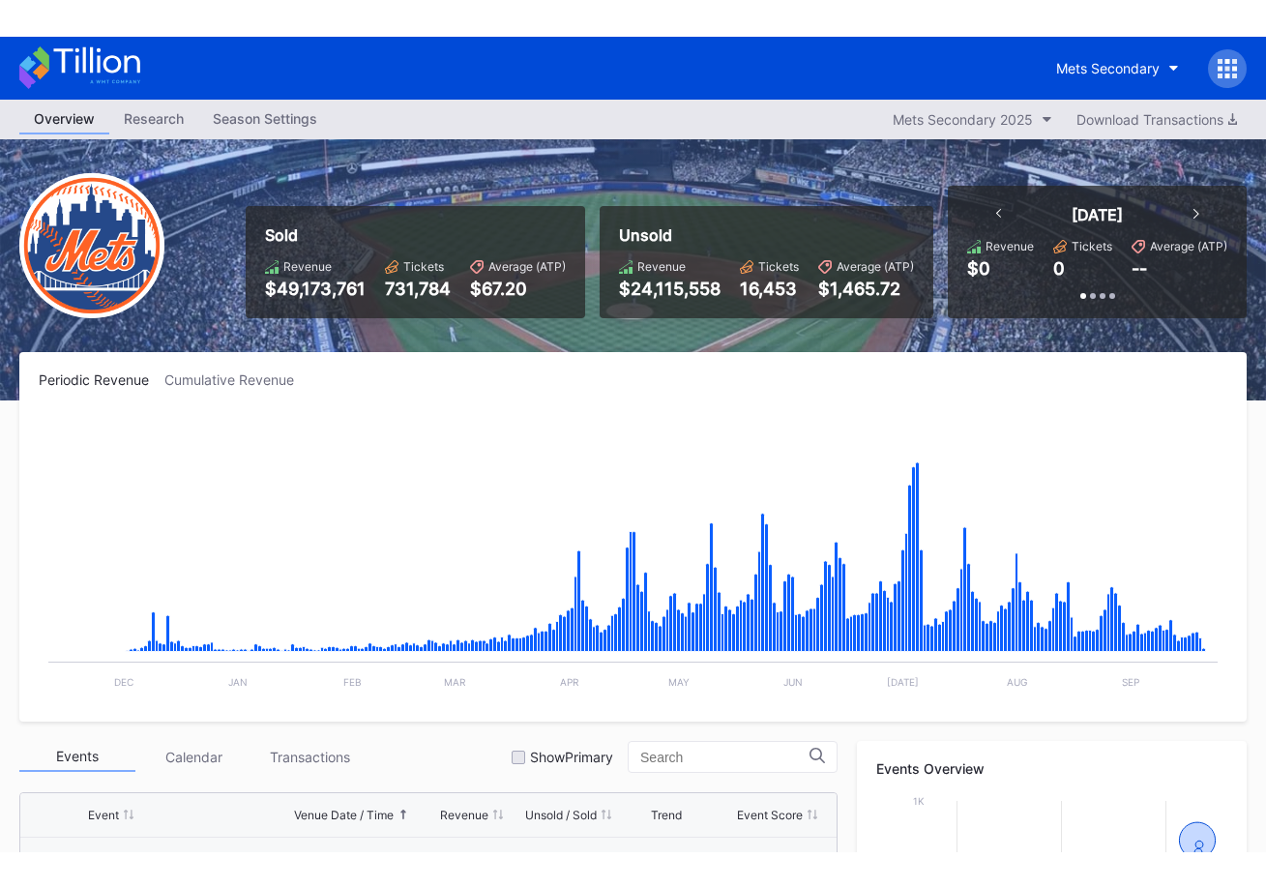
scroll to position [4900, 0]
